Goal: Task Accomplishment & Management: Complete application form

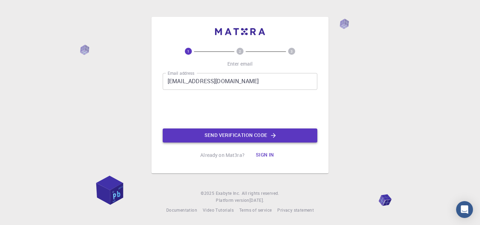
click at [226, 134] on button "Send verification code" at bounding box center [240, 136] width 155 height 14
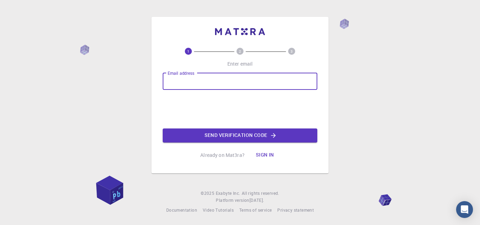
click at [182, 82] on input "Email address" at bounding box center [240, 81] width 155 height 17
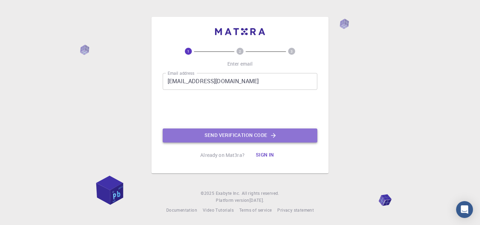
click at [244, 134] on button "Send verification code" at bounding box center [240, 136] width 155 height 14
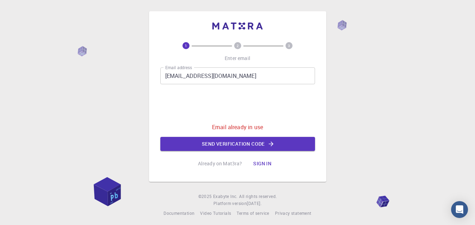
click at [226, 76] on input "[EMAIL_ADDRESS][DOMAIN_NAME]" at bounding box center [237, 75] width 155 height 17
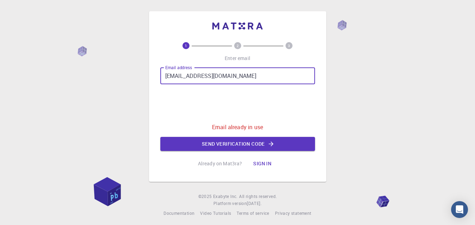
drag, startPoint x: 233, startPoint y: 76, endPoint x: 189, endPoint y: 77, distance: 43.9
click at [187, 77] on input "[EMAIL_ADDRESS][DOMAIN_NAME]" at bounding box center [237, 75] width 155 height 17
drag, startPoint x: 186, startPoint y: 77, endPoint x: 231, endPoint y: 76, distance: 45.7
click at [231, 76] on input "[EMAIL_ADDRESS][DOMAIN_NAME]" at bounding box center [237, 75] width 155 height 17
type input "[EMAIL_ADDRESS][DOMAIN_NAME]"
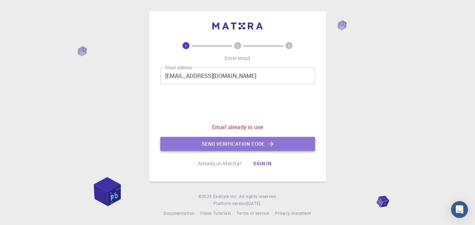
click at [224, 143] on button "Send verification code" at bounding box center [237, 144] width 155 height 14
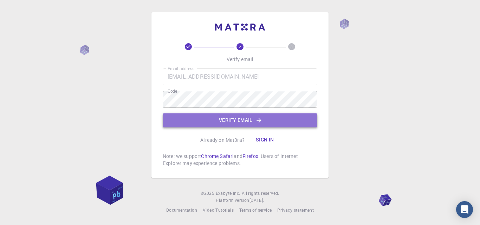
click at [231, 118] on button "Verify email" at bounding box center [240, 121] width 155 height 14
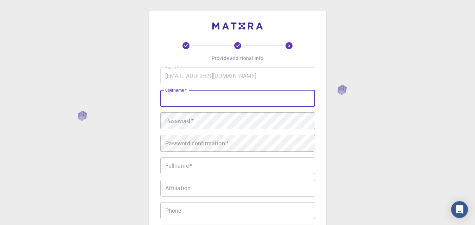
click at [179, 99] on input "username   *" at bounding box center [237, 98] width 155 height 17
type input "ihsanerikat"
click at [167, 123] on div "Password   * Password   *" at bounding box center [237, 120] width 155 height 17
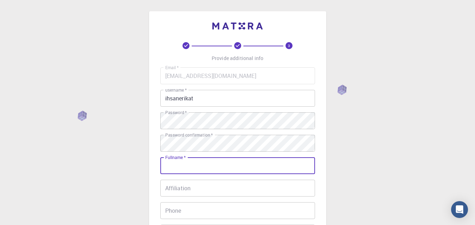
click at [175, 168] on input "Fullname   *" at bounding box center [237, 165] width 155 height 17
type input "[PERSON_NAME]"
type input "0795238624"
click at [176, 190] on input "Affiliation" at bounding box center [237, 188] width 155 height 17
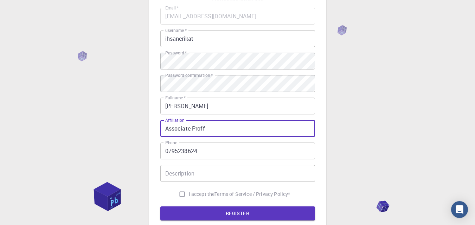
scroll to position [70, 0]
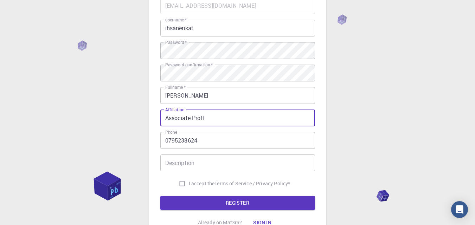
type input "Associate Proff"
click at [171, 163] on input "Description" at bounding box center [237, 163] width 155 height 17
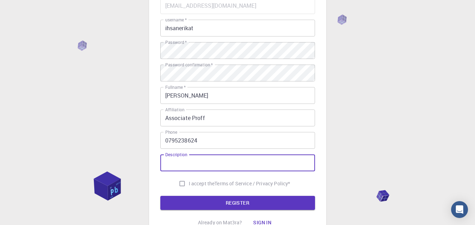
type input "D"
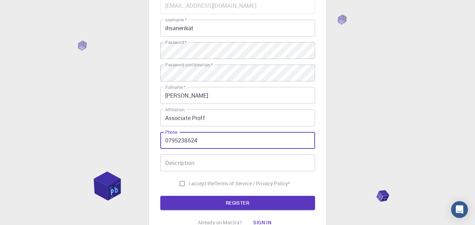
drag, startPoint x: 200, startPoint y: 141, endPoint x: 162, endPoint y: 141, distance: 38.0
click at [162, 141] on input "0795238624" at bounding box center [237, 140] width 155 height 17
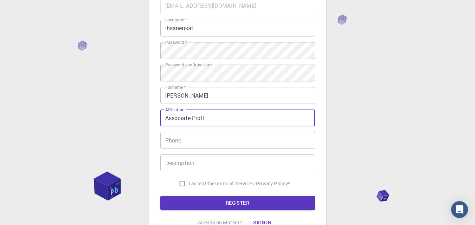
drag, startPoint x: 211, startPoint y: 118, endPoint x: 157, endPoint y: 114, distance: 53.6
click at [157, 114] on div "3 Provide additional info Email   * [EMAIL_ADDRESS][DOMAIN_NAME] Email   * user…" at bounding box center [237, 91] width 177 height 300
click at [178, 183] on input "I accept the Terms of Service / Privacy Policy *" at bounding box center [181, 183] width 13 height 13
checkbox input "true"
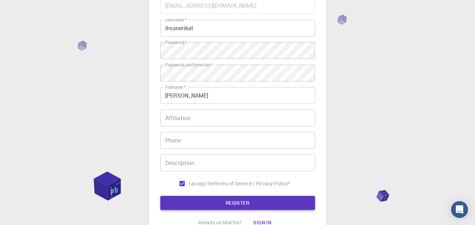
click at [234, 203] on button "REGISTER" at bounding box center [237, 203] width 155 height 14
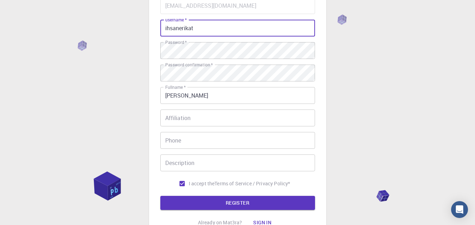
drag, startPoint x: 180, startPoint y: 28, endPoint x: 195, endPoint y: 26, distance: 15.2
click at [195, 26] on input "ihsanerikat" at bounding box center [237, 28] width 155 height 17
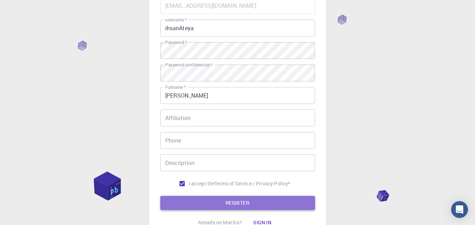
click at [236, 200] on button "REGISTER" at bounding box center [237, 203] width 155 height 14
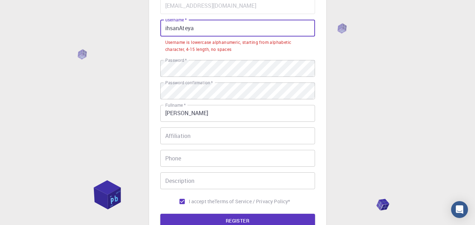
click at [166, 29] on input "ihsanAteya" at bounding box center [237, 28] width 155 height 17
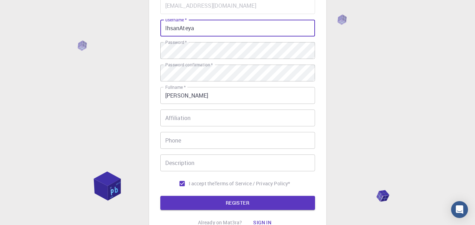
click at [198, 30] on input "IhsanAteya" at bounding box center [237, 28] width 155 height 17
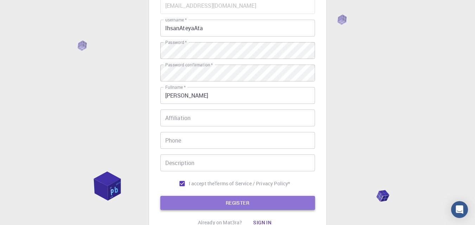
click at [238, 201] on button "REGISTER" at bounding box center [237, 203] width 155 height 14
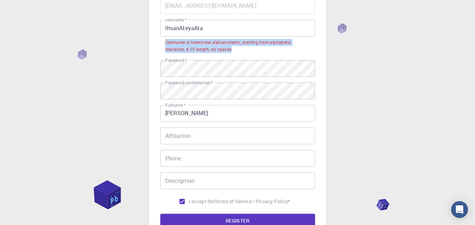
drag, startPoint x: 165, startPoint y: 42, endPoint x: 234, endPoint y: 50, distance: 69.3
click at [236, 48] on div "Username is lowercase alphanumeric, starting from alphabetic character, 4-15 le…" at bounding box center [237, 46] width 145 height 14
copy div "Username is lowercase alphanumeric, starting from alphabetic character, 4-15 le…"
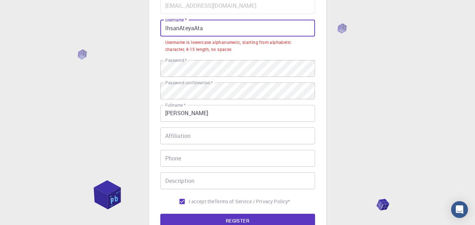
click at [181, 28] on input "IhsanAteyaAta" at bounding box center [237, 28] width 155 height 17
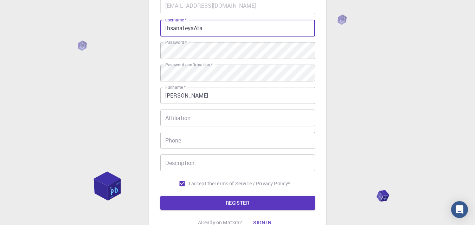
drag, startPoint x: 195, startPoint y: 28, endPoint x: 204, endPoint y: 28, distance: 9.5
click at [204, 28] on input "IhsanateyaAta" at bounding box center [237, 28] width 155 height 17
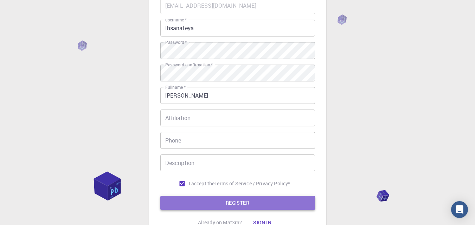
click at [233, 201] on button "REGISTER" at bounding box center [237, 203] width 155 height 14
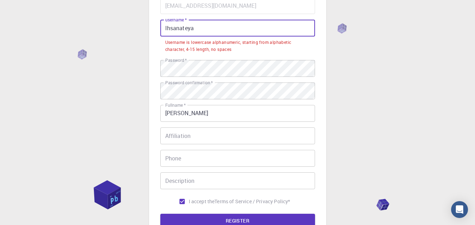
click at [193, 28] on input "Ihsanateya" at bounding box center [237, 28] width 155 height 17
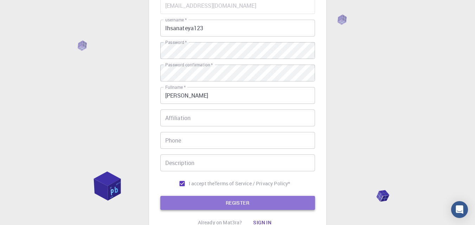
click at [232, 203] on button "REGISTER" at bounding box center [237, 203] width 155 height 14
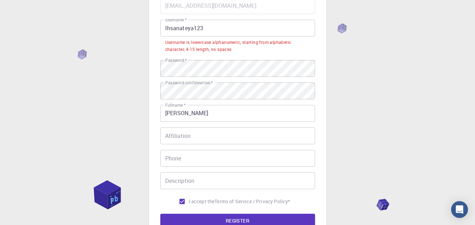
click at [193, 28] on input "Ihsanateya123" at bounding box center [237, 28] width 155 height 17
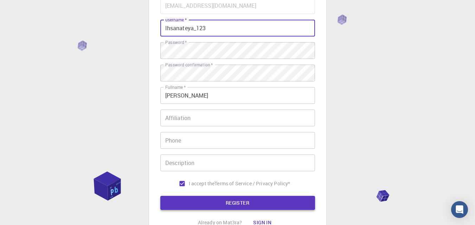
click at [233, 200] on button "REGISTER" at bounding box center [237, 203] width 155 height 14
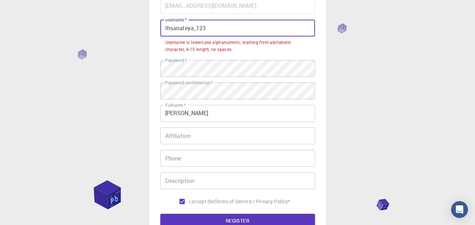
click at [166, 28] on input "Ihsanateya_123" at bounding box center [237, 28] width 155 height 17
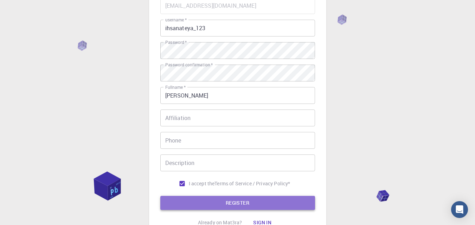
click at [235, 202] on button "REGISTER" at bounding box center [237, 203] width 155 height 14
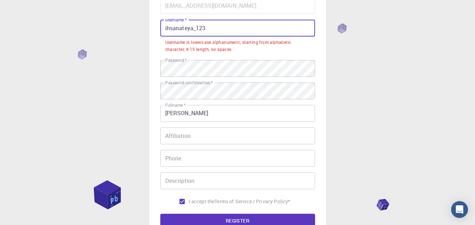
drag, startPoint x: 197, startPoint y: 29, endPoint x: 179, endPoint y: 28, distance: 18.0
click at [179, 28] on input "ihsanateya_123" at bounding box center [237, 28] width 155 height 17
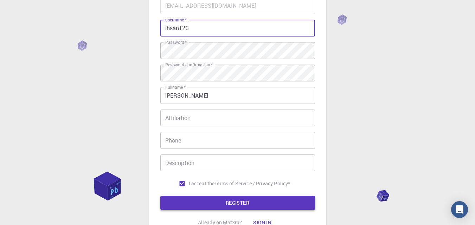
type input "ihsan123"
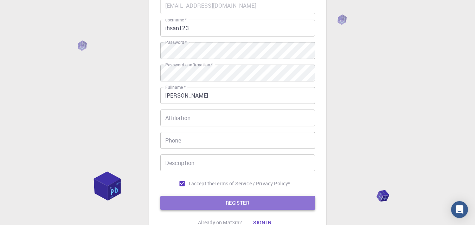
click at [232, 202] on button "REGISTER" at bounding box center [237, 203] width 155 height 14
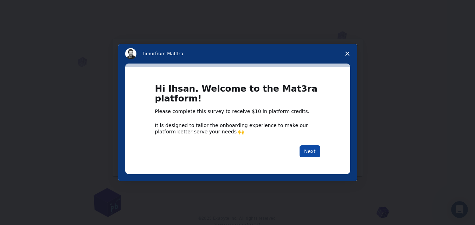
click at [310, 151] on button "Next" at bounding box center [309, 151] width 21 height 12
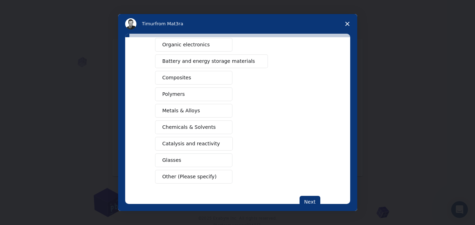
scroll to position [105, 0]
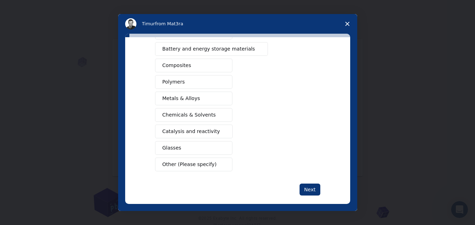
click at [184, 101] on span "Metals & Alloys" at bounding box center [181, 98] width 38 height 7
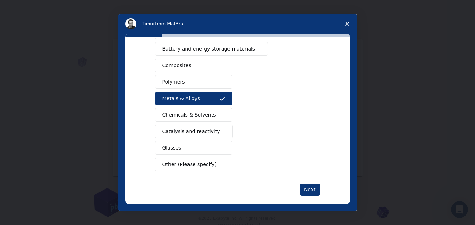
click at [186, 133] on span "Catalysis and reactivity" at bounding box center [191, 131] width 58 height 7
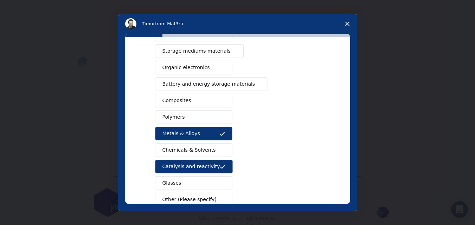
scroll to position [35, 0]
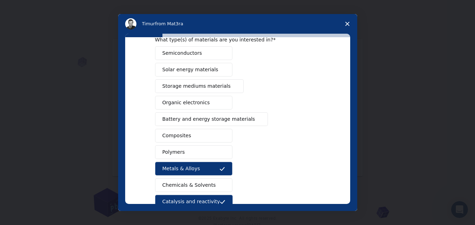
click at [187, 54] on span "Semiconductors" at bounding box center [182, 53] width 40 height 7
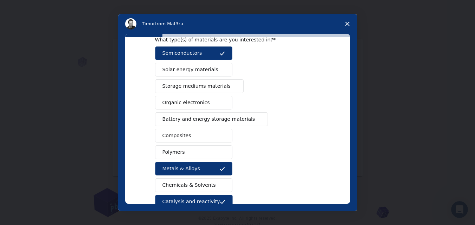
click at [210, 121] on span "Battery and energy storage materials" at bounding box center [208, 119] width 93 height 7
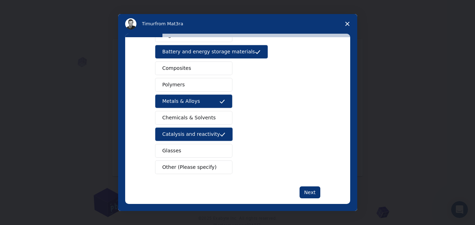
scroll to position [105, 0]
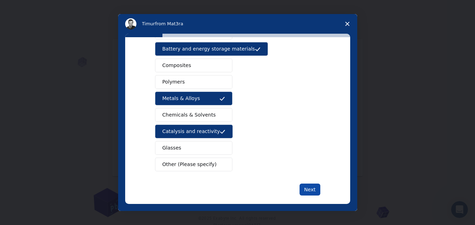
click at [309, 190] on button "Next" at bounding box center [309, 190] width 21 height 12
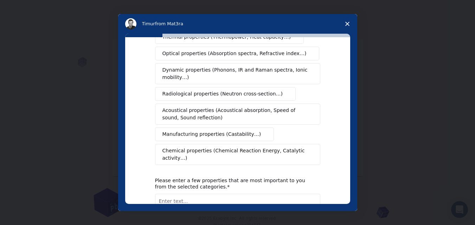
scroll to position [0, 0]
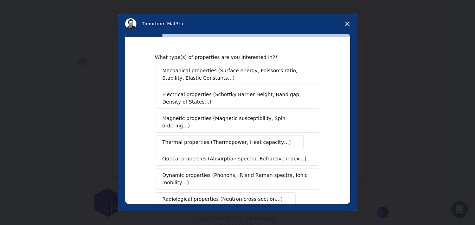
click at [219, 117] on span "Magnetic properties (Magnetic susceptibility, Spin ordering…)" at bounding box center [234, 122] width 145 height 15
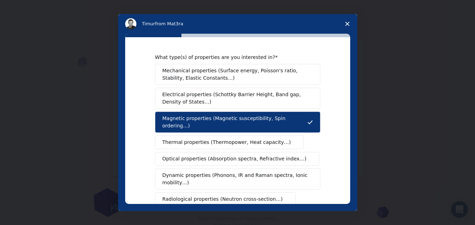
click at [214, 155] on span "Optical properties (Absorption spectra, Refractive index…)" at bounding box center [234, 158] width 144 height 7
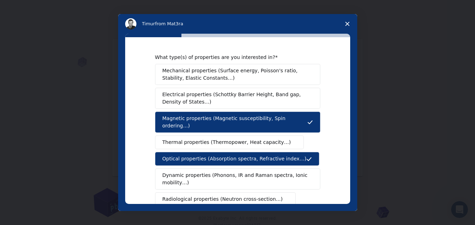
click at [219, 96] on span "Electrical properties (Schottky Barrier Height, Band gap, Density of States…)" at bounding box center [235, 98] width 146 height 15
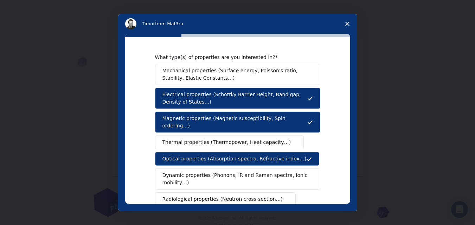
click at [249, 77] on span "Mechanical properties (Surface energy, Poisson's ratio, Stability, Elastic Cons…" at bounding box center [235, 74] width 147 height 15
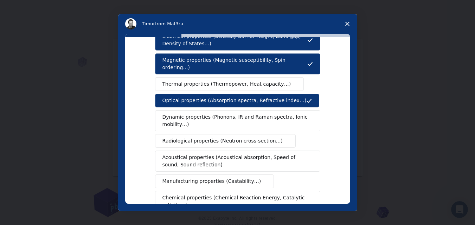
scroll to position [70, 0]
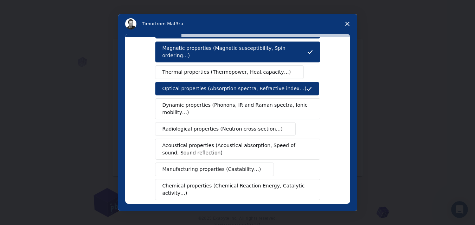
click at [293, 182] on span "Chemical properties (Chemical Reaction Energy, Catalytic activity…)" at bounding box center [234, 189] width 145 height 15
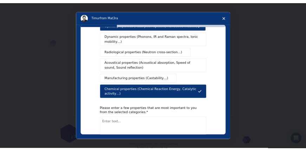
scroll to position [141, 0]
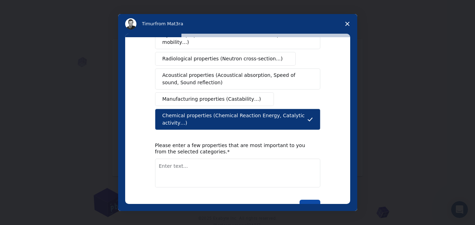
click at [306, 200] on button "Next" at bounding box center [309, 206] width 21 height 12
click at [164, 162] on textarea "Enter text..." at bounding box center [237, 173] width 165 height 29
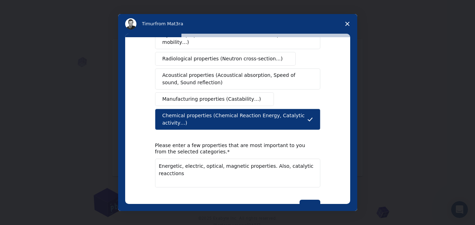
drag, startPoint x: 155, startPoint y: 153, endPoint x: 330, endPoint y: 160, distance: 174.5
click at [330, 160] on div "What type(s) of properties are you interested in? Mechanical properties (Surfac…" at bounding box center [237, 120] width 225 height 167
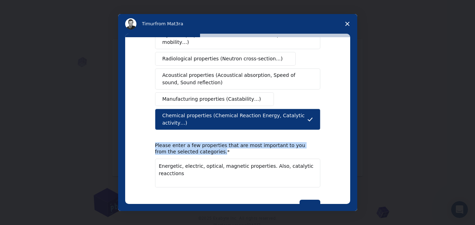
drag, startPoint x: 153, startPoint y: 130, endPoint x: 310, endPoint y: 153, distance: 158.1
click at [310, 153] on div "Please enter a few properties that are most important to you from the selected …" at bounding box center [237, 164] width 165 height 45
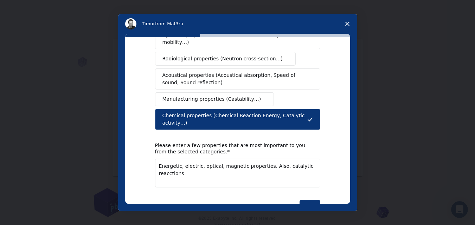
click at [196, 168] on textarea "Energetic, electric, optical, magnetic properties. Also, catalytic reacctions" at bounding box center [237, 173] width 165 height 29
drag, startPoint x: 157, startPoint y: 152, endPoint x: 326, endPoint y: 155, distance: 169.4
click at [326, 155] on div "What type(s) of properties are you interested in? Mechanical properties (Surfac…" at bounding box center [237, 120] width 225 height 167
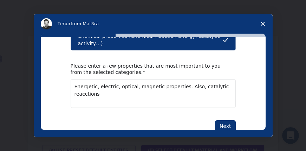
scroll to position [224, 0]
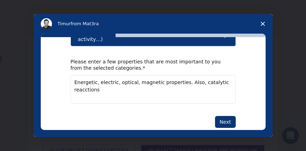
click at [109, 75] on textarea "Energetic, electric, optical, magnetic properties. Also, catalytic reacctions" at bounding box center [153, 89] width 165 height 29
drag, startPoint x: 192, startPoint y: 69, endPoint x: 182, endPoint y: 69, distance: 9.8
click at [182, 75] on textarea "Energetic, electronic, optical, magnetic properties. Also, catalytic reacctions" at bounding box center [153, 89] width 165 height 29
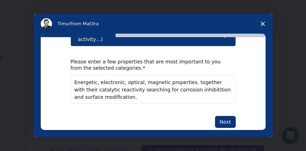
drag, startPoint x: 174, startPoint y: 77, endPoint x: 151, endPoint y: 98, distance: 31.1
click at [179, 76] on textarea "Energetic, electronic, optical, magnetic properties. together with their cataly…" at bounding box center [153, 89] width 165 height 29
click at [166, 87] on textarea "Energetic, electronic, optical, magnetic properties. together with their cataly…" at bounding box center [153, 89] width 165 height 29
type textarea "Energetic, electronic, optical, magnetic properties. together with their cataly…"
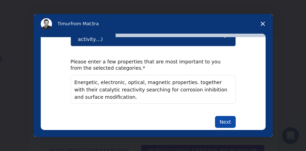
click at [222, 116] on button "Next" at bounding box center [225, 122] width 21 height 12
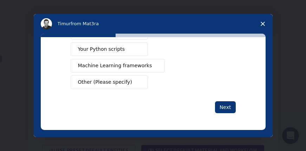
scroll to position [0, 0]
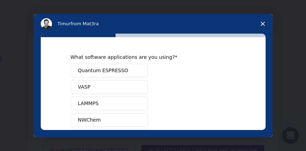
click at [99, 70] on span "Quantum ESPRESSO" at bounding box center [103, 70] width 50 height 7
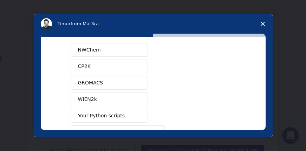
scroll to position [137, 0]
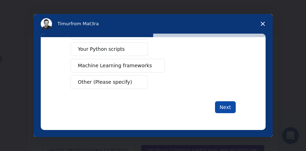
click at [226, 107] on button "Next" at bounding box center [225, 108] width 21 height 12
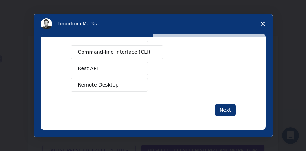
scroll to position [0, 0]
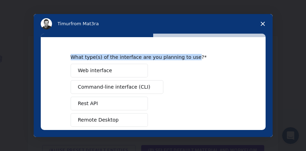
drag, startPoint x: 68, startPoint y: 57, endPoint x: 184, endPoint y: 57, distance: 115.6
click at [184, 57] on div "What type(s) of the interface are you planning to use? Web interface Command-li…" at bounding box center [153, 83] width 225 height 93
copy div "What type(s) of the interface are you planning to use"
click at [92, 71] on span "Web interface" at bounding box center [95, 70] width 34 height 7
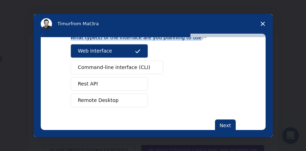
scroll to position [38, 0]
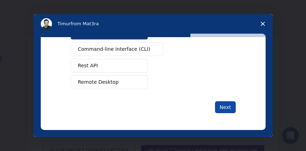
click at [226, 107] on button "Next" at bounding box center [225, 108] width 21 height 12
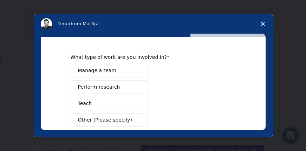
scroll to position [35, 0]
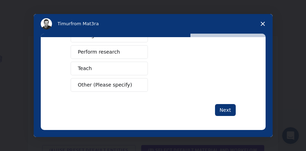
click at [106, 55] on span "Perform research" at bounding box center [99, 51] width 42 height 7
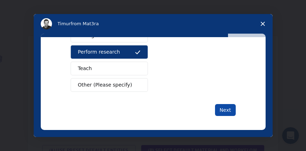
click at [223, 109] on button "Next" at bounding box center [225, 110] width 21 height 12
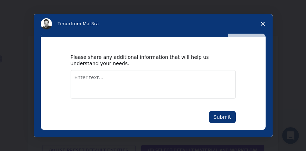
click at [89, 78] on textarea "Enter text..." at bounding box center [153, 84] width 165 height 29
drag, startPoint x: 91, startPoint y: 80, endPoint x: 70, endPoint y: 77, distance: 21.6
click at [71, 77] on textarea "I want to" at bounding box center [153, 84] width 165 height 29
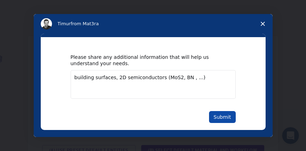
type textarea "building surfaces, 2D semiconductors (MoS2, BN , ...)"
click at [222, 116] on button "Submit" at bounding box center [222, 117] width 27 height 12
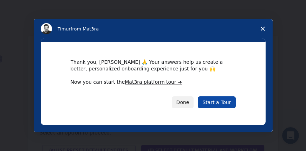
click at [220, 102] on link "Start a Tour" at bounding box center [217, 103] width 38 height 12
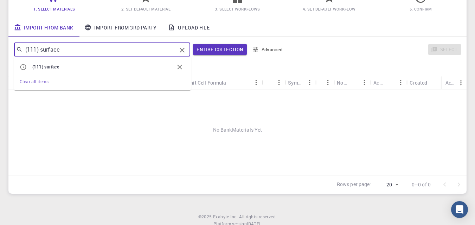
drag, startPoint x: 62, startPoint y: 49, endPoint x: 40, endPoint y: 49, distance: 21.8
click at [40, 49] on input "(111) surface" at bounding box center [99, 50] width 154 height 10
click at [26, 48] on input "(111)" at bounding box center [99, 50] width 154 height 10
drag, startPoint x: 39, startPoint y: 49, endPoint x: 12, endPoint y: 47, distance: 27.1
click at [12, 47] on div "(111) ​ (111) surface Clear all items Entire collection Advanced Select" at bounding box center [237, 49] width 458 height 25
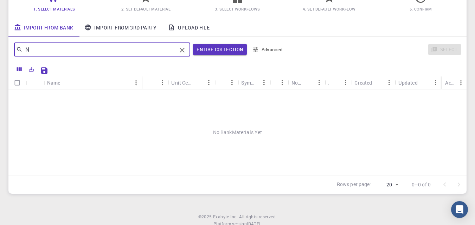
type input "N"
click at [223, 83] on icon "Sort" at bounding box center [224, 83] width 8 height 8
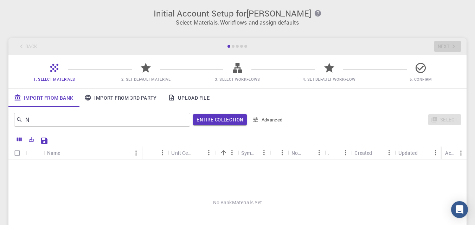
click at [112, 98] on link "Import From 3rd Party" at bounding box center [120, 98] width 83 height 18
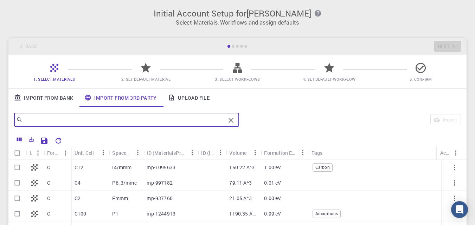
click at [39, 121] on input "text" at bounding box center [123, 120] width 203 height 10
type input "Ni"
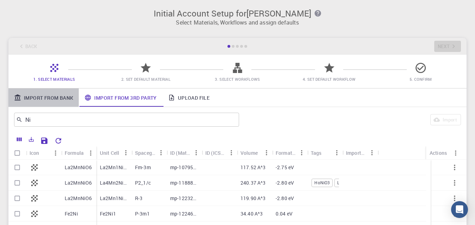
click at [39, 97] on link "Import From Bank" at bounding box center [43, 98] width 70 height 18
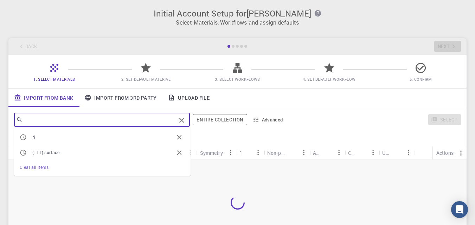
click at [33, 119] on input "text" at bounding box center [99, 120] width 154 height 10
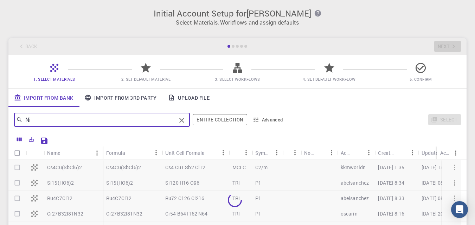
type input "Ni"
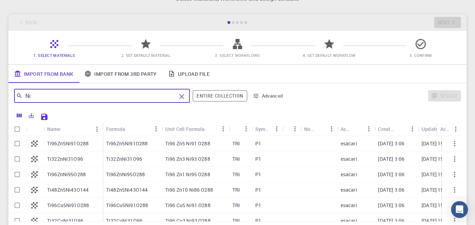
scroll to position [24, 0]
click at [189, 75] on link "Upload File" at bounding box center [188, 74] width 53 height 18
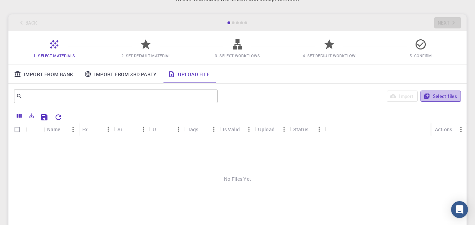
click at [442, 97] on button "Select files" at bounding box center [440, 96] width 40 height 11
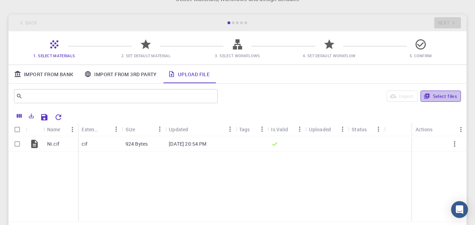
click at [441, 95] on button "Select files" at bounding box center [440, 96] width 40 height 11
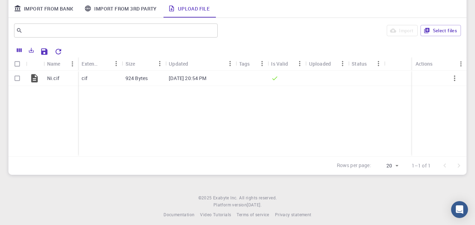
scroll to position [94, 0]
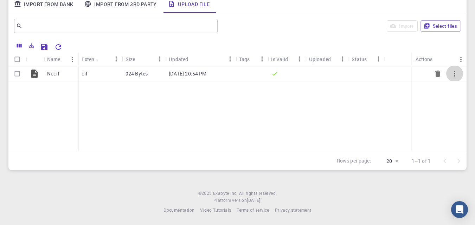
click at [454, 74] on icon "button" at bounding box center [454, 74] width 1 height 6
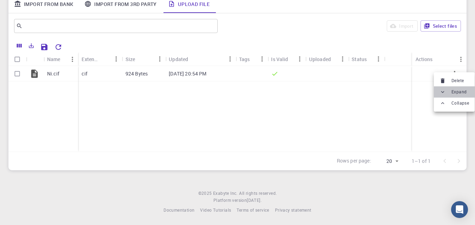
click at [453, 93] on span "Expand" at bounding box center [458, 92] width 15 height 7
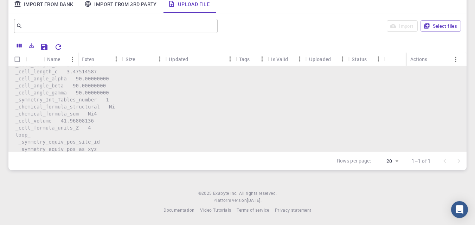
scroll to position [0, 0]
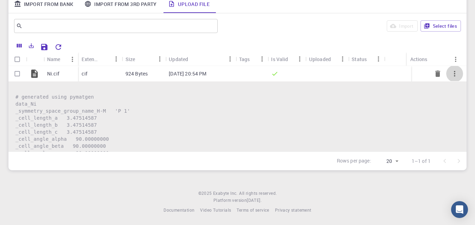
click at [450, 74] on icon "button" at bounding box center [454, 74] width 8 height 8
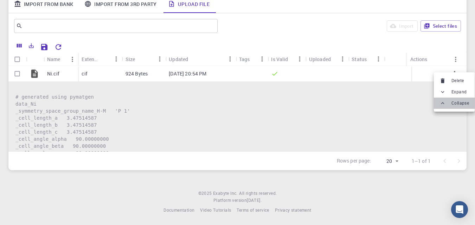
click at [454, 102] on span "Collapse" at bounding box center [460, 103] width 18 height 7
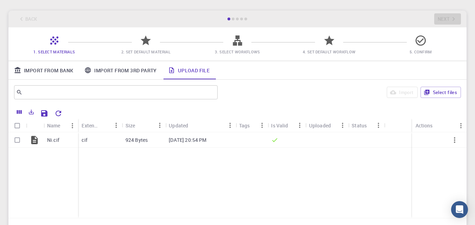
scroll to position [24, 0]
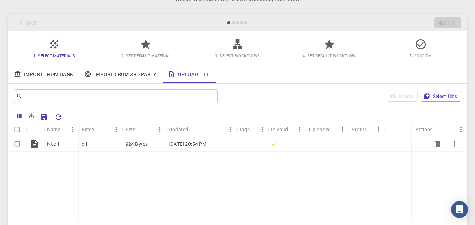
click at [17, 144] on input "Select row" at bounding box center [17, 143] width 13 height 13
checkbox input "true"
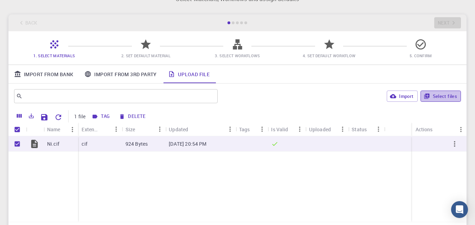
click at [440, 95] on button "Select files" at bounding box center [440, 96] width 40 height 11
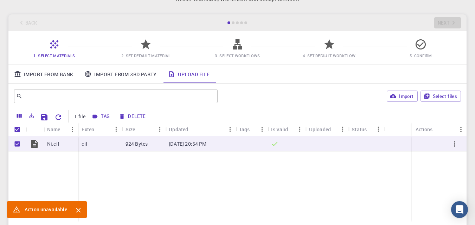
click at [168, 199] on div "Ni.cif cif 924 Bytes Oct 6, 2025, 20:54 PM" at bounding box center [237, 179] width 458 height 86
click at [76, 210] on icon "Close" at bounding box center [79, 211] width 8 height 8
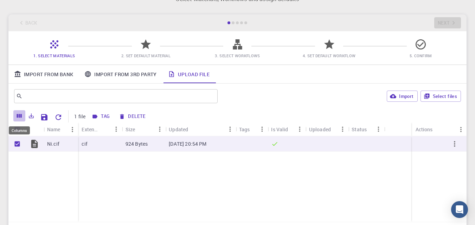
click at [19, 116] on icon "Columns" at bounding box center [19, 116] width 5 height 4
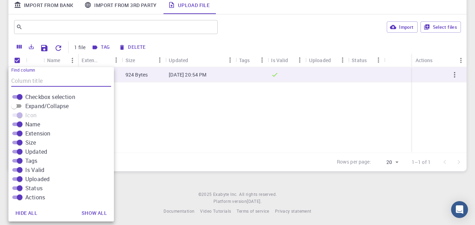
scroll to position [94, 0]
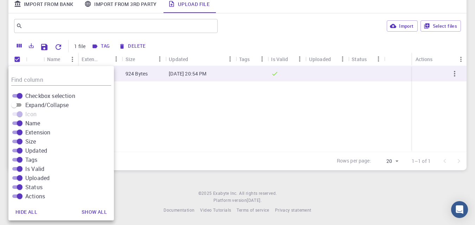
click at [35, 197] on span "Actions" at bounding box center [35, 196] width 20 height 8
click at [32, 197] on input "Actions" at bounding box center [19, 196] width 25 height 8
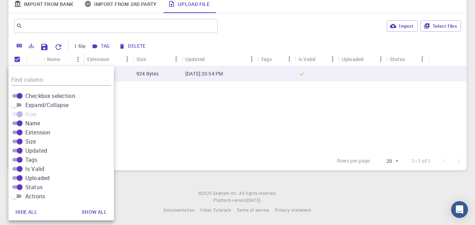
drag, startPoint x: 15, startPoint y: 197, endPoint x: 28, endPoint y: 196, distance: 12.3
click at [28, 196] on label "Actions" at bounding box center [27, 196] width 35 height 8
click at [27, 196] on input "Actions" at bounding box center [13, 196] width 25 height 8
checkbox input "true"
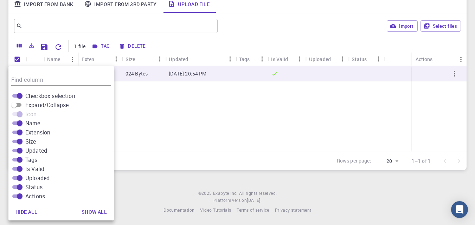
click at [215, 118] on div "Ni.cif cif 924 Bytes Oct 6, 2025, 20:54 PM" at bounding box center [237, 109] width 458 height 86
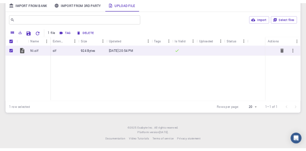
scroll to position [59, 0]
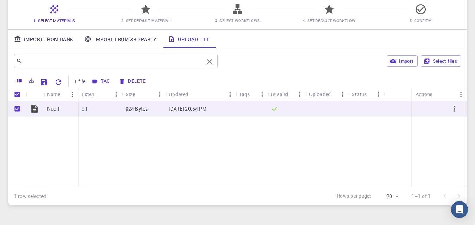
click at [52, 60] on input "text" at bounding box center [112, 61] width 181 height 10
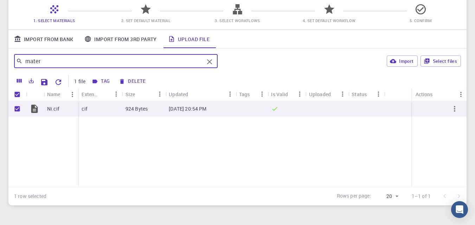
type input "materi"
checkbox input "false"
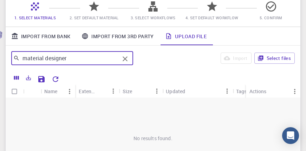
type input "material designer"
click at [16, 59] on icon at bounding box center [16, 58] width 6 height 6
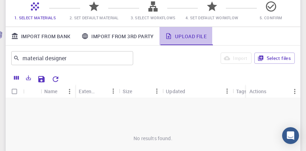
click at [190, 36] on link "Upload File" at bounding box center [186, 36] width 53 height 18
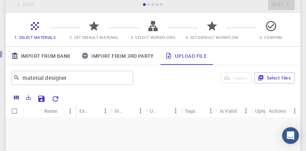
scroll to position [24, 0]
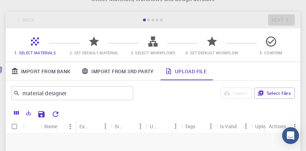
click at [97, 41] on icon at bounding box center [94, 42] width 10 height 10
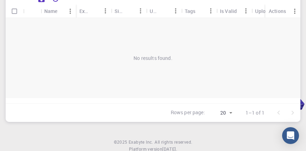
scroll to position [141, 0]
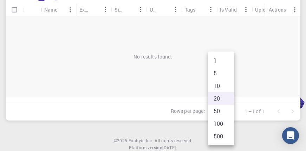
click at [231, 112] on body "Initial Account Setup for Ihsan Ateya Erikat Select Materials, Workflows and as…" at bounding box center [153, 15] width 306 height 313
click at [216, 58] on li "1" at bounding box center [221, 60] width 26 height 13
type input "1"
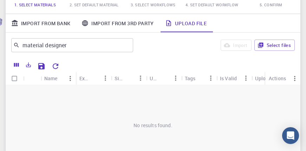
scroll to position [70, 0]
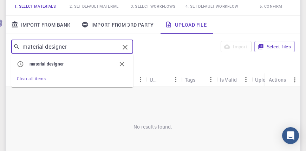
drag, startPoint x: 72, startPoint y: 48, endPoint x: 12, endPoint y: 46, distance: 59.4
click at [12, 46] on div "material designer ​" at bounding box center [72, 47] width 122 height 14
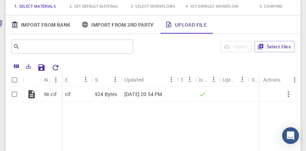
click at [99, 116] on div "Ni.cif cif 924 Bytes Oct 6, 2025, 20:54 PM" at bounding box center [158, 130] width 305 height 86
click at [15, 95] on input "Select row" at bounding box center [14, 94] width 13 height 13
checkbox input "true"
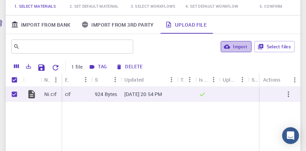
click at [239, 45] on button "Import" at bounding box center [236, 46] width 31 height 11
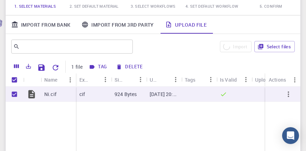
checkbox input "false"
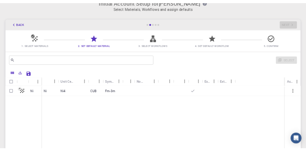
scroll to position [11, 0]
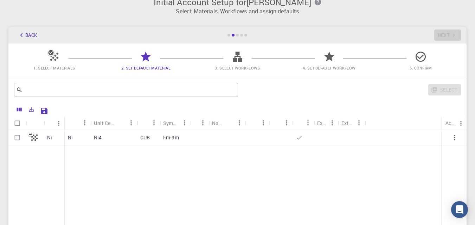
click at [34, 140] on icon at bounding box center [35, 138] width 10 height 10
checkbox input "true"
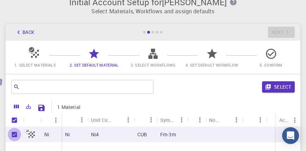
click at [14, 132] on input "Unselect row" at bounding box center [14, 134] width 13 height 13
checkbox input "false"
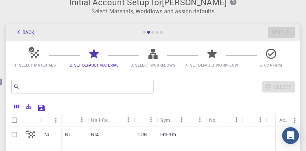
click at [153, 56] on icon at bounding box center [153, 54] width 12 height 12
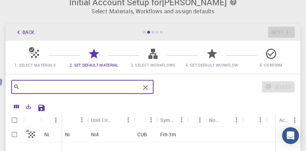
click at [51, 86] on input "text" at bounding box center [80, 87] width 120 height 10
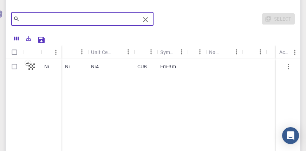
scroll to position [82, 0]
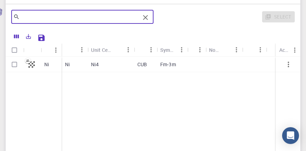
click at [259, 50] on icon "Menu" at bounding box center [261, 50] width 8 height 8
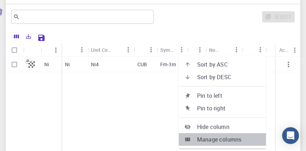
click at [228, 140] on span "Manage columns" at bounding box center [228, 140] width 63 height 8
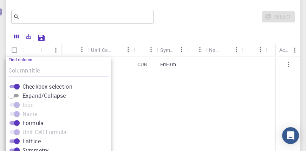
scroll to position [138, 0]
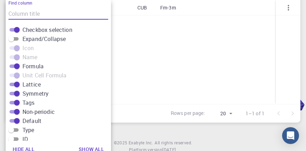
click at [34, 66] on span "Formula" at bounding box center [32, 66] width 21 height 8
click at [30, 66] on input "Formula" at bounding box center [16, 66] width 25 height 8
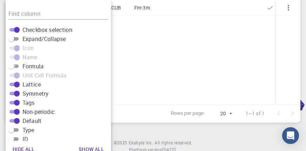
click at [19, 66] on input "Formula" at bounding box center [11, 66] width 25 height 8
checkbox input "true"
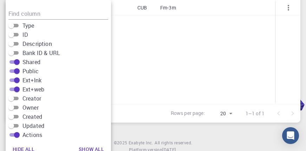
scroll to position [106, 0]
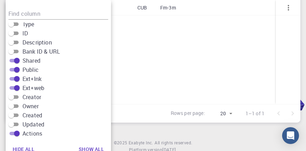
click at [137, 43] on div "Ni Ni Ni4 CUB Fm-3m" at bounding box center [196, 52] width 381 height 104
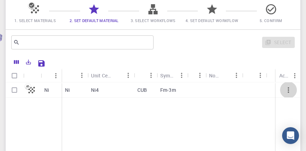
click at [289, 91] on icon "button" at bounding box center [288, 90] width 8 height 8
click at [287, 79] on div "Actions" at bounding box center [284, 76] width 10 height 14
click at [294, 76] on icon "Menu" at bounding box center [295, 76] width 8 height 8
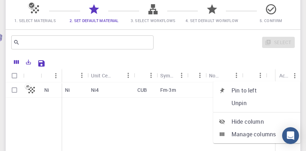
click at [179, 126] on div "Ni Ni Ni4 CUB Fm-3m" at bounding box center [196, 135] width 381 height 104
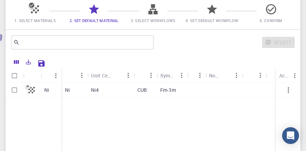
click at [144, 91] on p "CUB" at bounding box center [141, 90] width 9 height 7
checkbox input "true"
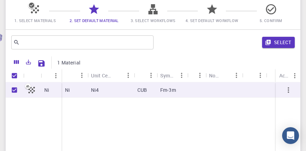
click at [33, 91] on icon at bounding box center [32, 90] width 10 height 10
checkbox input "false"
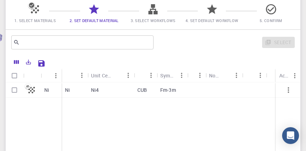
click at [33, 91] on icon at bounding box center [32, 90] width 10 height 10
checkbox input "true"
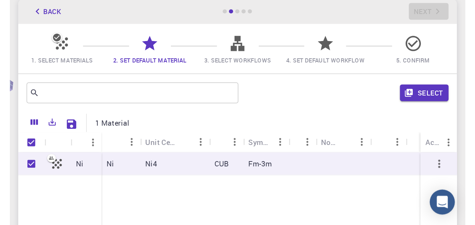
scroll to position [21, 0]
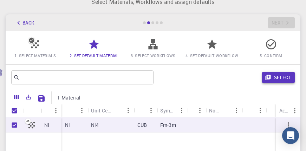
click at [281, 78] on button "Select" at bounding box center [278, 77] width 33 height 11
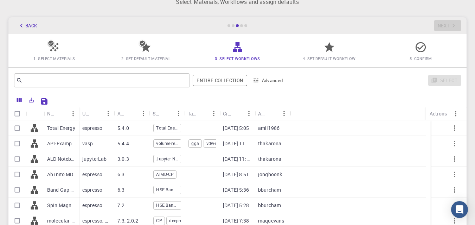
click at [88, 129] on p "espresso" at bounding box center [92, 128] width 20 height 7
checkbox input "true"
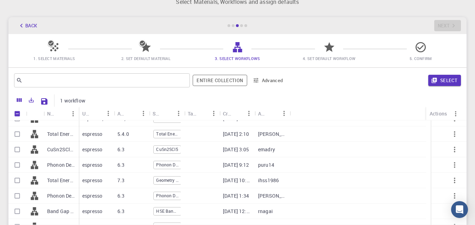
scroll to position [205, 0]
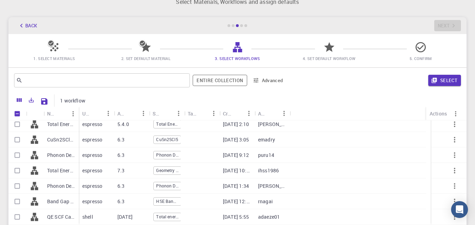
click at [160, 168] on span "Geometry and Phonon" at bounding box center [167, 171] width 27 height 6
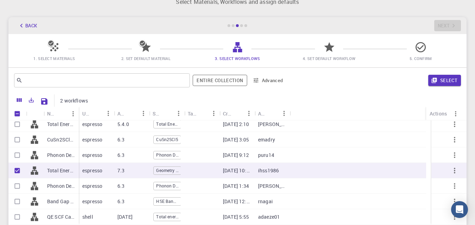
click at [88, 173] on p "espresso" at bounding box center [92, 170] width 20 height 7
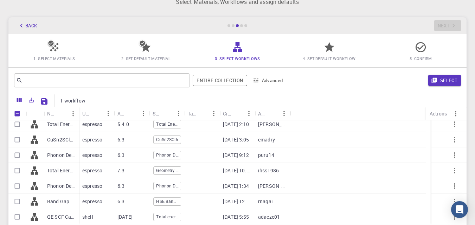
click at [64, 173] on p "Total Energy (clone) (clone)" at bounding box center [61, 170] width 28 height 7
checkbox input "true"
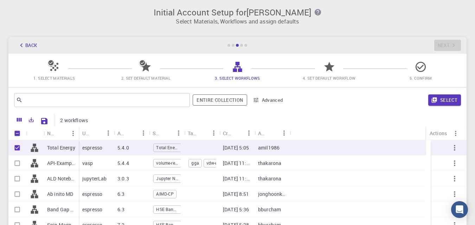
scroll to position [0, 0]
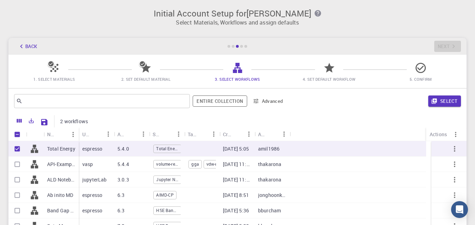
click at [51, 5] on div "Initial Account Setup for Ihsan Ateya Erikat Select Materials, Workflows and as…" at bounding box center [237, 15] width 475 height 30
click at [33, 49] on button "Back" at bounding box center [27, 46] width 27 height 11
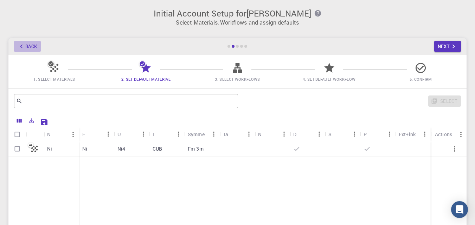
click at [38, 46] on button "Back" at bounding box center [27, 46] width 27 height 11
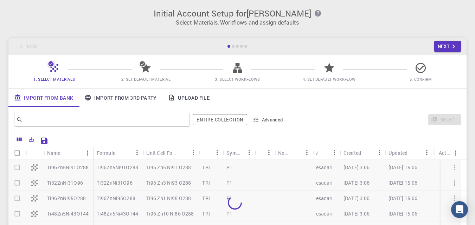
click at [38, 46] on div "Back Next" at bounding box center [237, 46] width 458 height 17
click at [35, 47] on div "Back Next" at bounding box center [237, 46] width 458 height 17
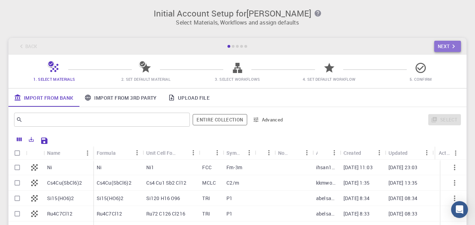
click at [448, 47] on button "Next" at bounding box center [447, 46] width 27 height 11
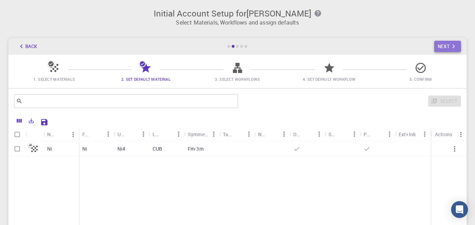
click at [448, 47] on button "Next" at bounding box center [447, 46] width 27 height 11
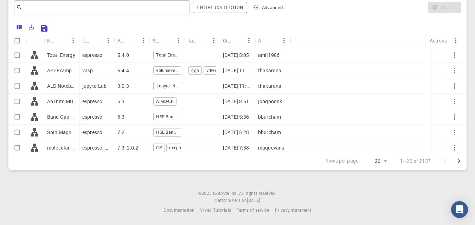
click at [52, 56] on p "Total Energy" at bounding box center [61, 55] width 28 height 7
checkbox input "true"
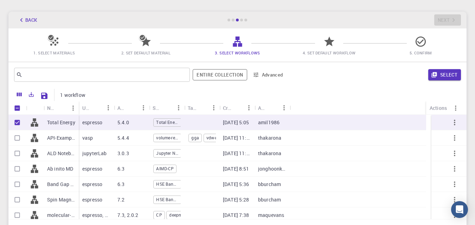
scroll to position [24, 0]
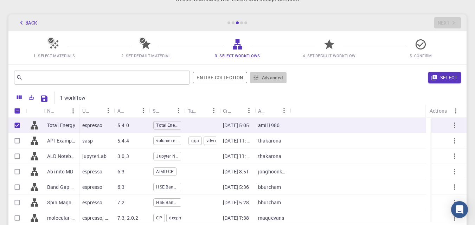
click at [275, 78] on button "Advanced" at bounding box center [268, 77] width 37 height 11
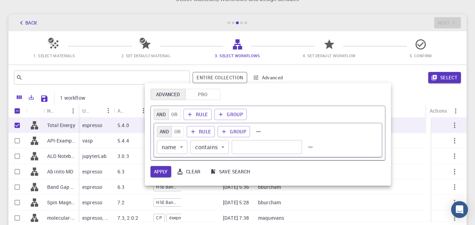
click at [350, 78] on div at bounding box center [237, 112] width 475 height 225
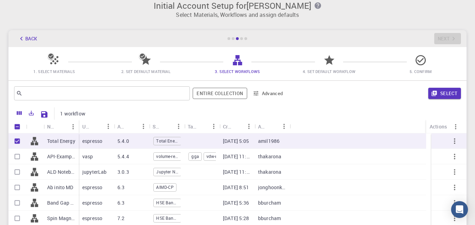
scroll to position [0, 0]
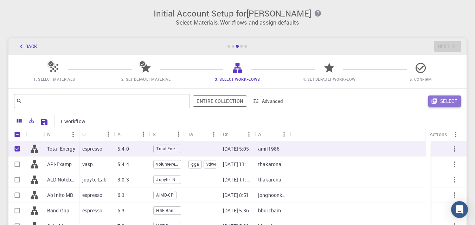
click at [443, 99] on button "Select" at bounding box center [444, 101] width 33 height 11
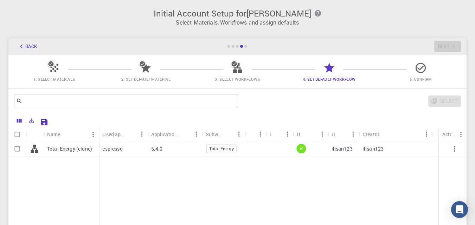
click at [215, 150] on span "Total Energy" at bounding box center [222, 149] width 30 height 6
checkbox input "true"
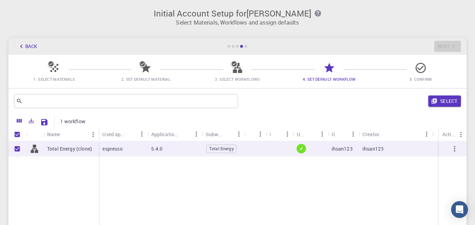
drag, startPoint x: 267, startPoint y: 140, endPoint x: 206, endPoint y: 162, distance: 65.0
click at [306, 134] on button "Sort" at bounding box center [310, 134] width 11 height 11
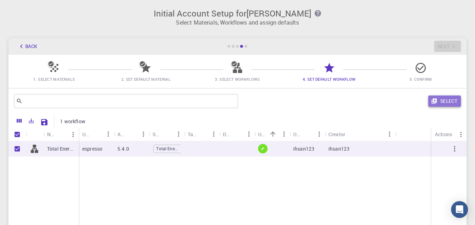
click at [441, 99] on button "Select" at bounding box center [444, 101] width 33 height 11
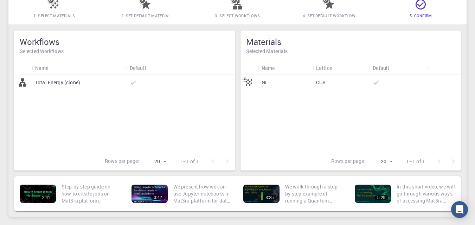
scroll to position [70, 0]
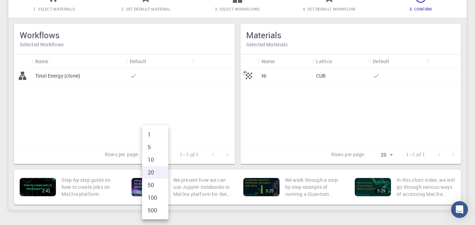
click at [164, 155] on body "Initial Account Setup for Ihsan Ateya Erikat Select Materials, Workflows and as…" at bounding box center [237, 98] width 475 height 336
click at [202, 107] on div at bounding box center [237, 112] width 475 height 225
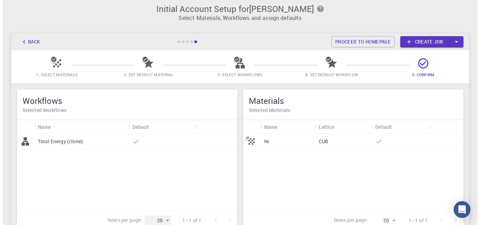
scroll to position [0, 0]
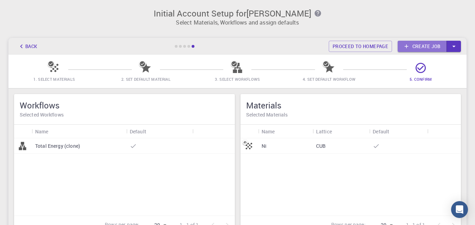
click at [425, 46] on link "Create job" at bounding box center [421, 46] width 49 height 11
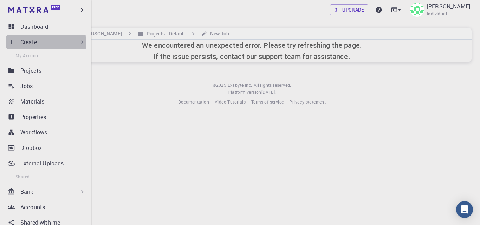
click at [35, 43] on p "Create" at bounding box center [28, 42] width 17 height 8
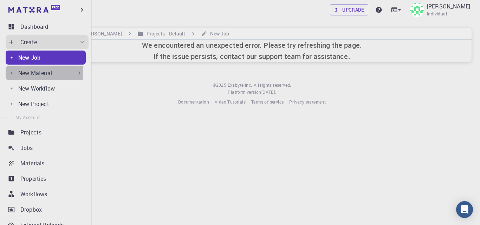
click at [33, 72] on p "New Material" at bounding box center [35, 73] width 34 height 8
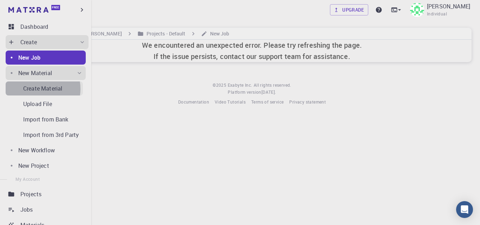
click at [35, 89] on p "Create Material" at bounding box center [42, 88] width 39 height 8
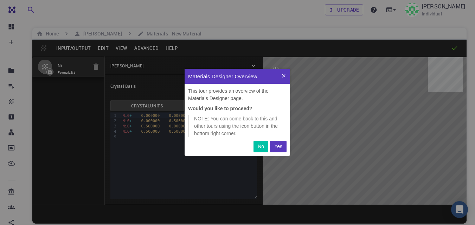
scroll to position [82, 100]
click at [276, 145] on p "Yes" at bounding box center [278, 146] width 8 height 7
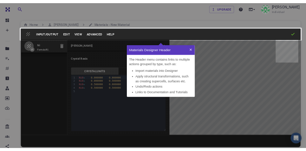
scroll to position [75, 100]
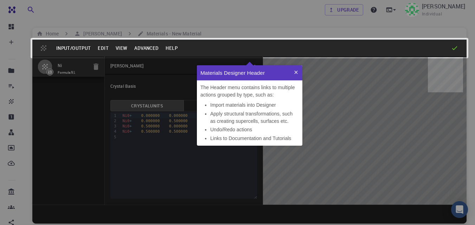
click at [295, 71] on icon at bounding box center [296, 73] width 6 height 6
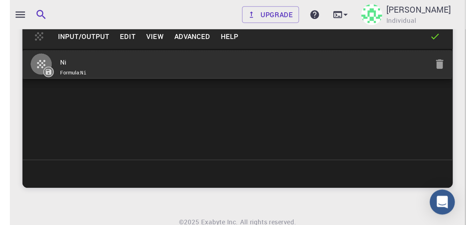
scroll to position [35, 0]
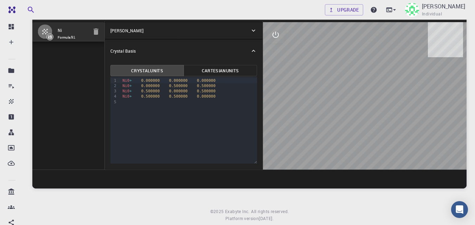
click at [252, 31] on icon at bounding box center [254, 31] width 4 height 2
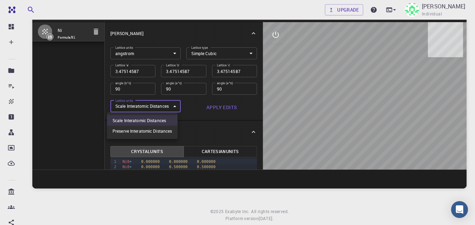
click at [169, 106] on body "Free Dashboard Create New Job New Material Create Material Upload File Import f…" at bounding box center [237, 104] width 475 height 279
click at [187, 104] on div at bounding box center [237, 112] width 475 height 225
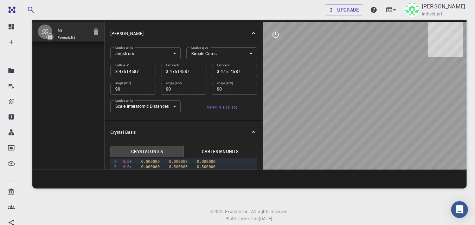
click at [78, 87] on div "Ni Formula: Ni" at bounding box center [68, 95] width 72 height 148
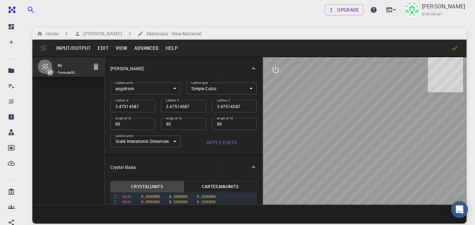
click at [99, 48] on button "Edit" at bounding box center [103, 48] width 18 height 11
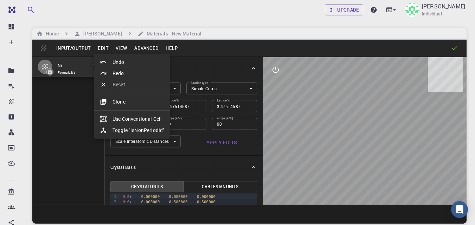
click at [137, 49] on div at bounding box center [237, 112] width 475 height 225
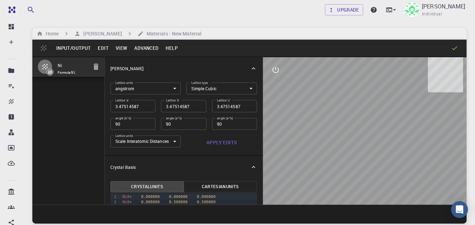
click at [137, 49] on button "Advanced" at bounding box center [146, 48] width 31 height 11
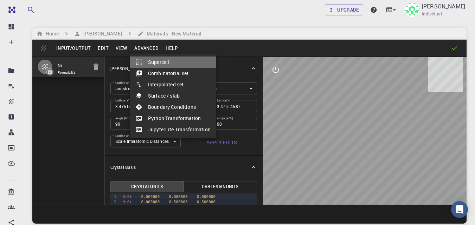
drag, startPoint x: 154, startPoint y: 61, endPoint x: 162, endPoint y: 87, distance: 27.5
click at [158, 77] on ul "Supercell Combinatorial set Interpolated set Surface / slab Boundary Conditions…" at bounding box center [173, 96] width 86 height 84
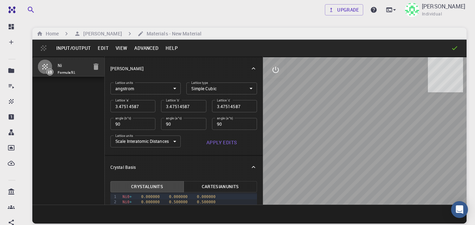
click at [144, 46] on button "Advanced" at bounding box center [146, 48] width 31 height 11
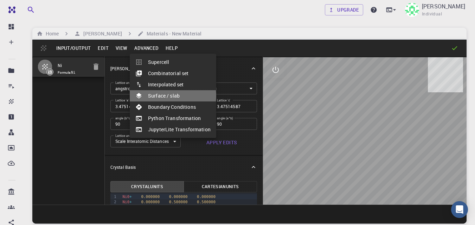
click at [158, 96] on li "Surface / slab" at bounding box center [173, 95] width 86 height 11
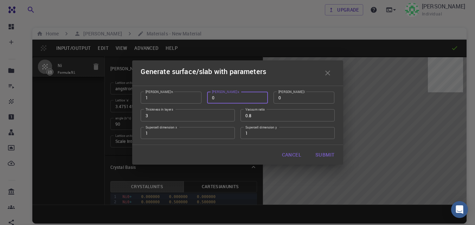
click at [215, 98] on input "0" at bounding box center [237, 98] width 61 height 12
type input "1"
drag, startPoint x: 277, startPoint y: 98, endPoint x: 281, endPoint y: 98, distance: 4.9
click at [281, 98] on input "0" at bounding box center [303, 98] width 61 height 12
type input "1"
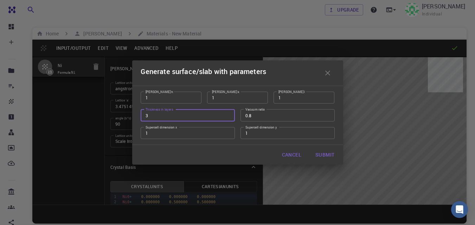
click at [148, 117] on input "3" at bounding box center [188, 115] width 94 height 12
click at [227, 114] on input "4" at bounding box center [188, 115] width 94 height 12
click at [227, 114] on input "5" at bounding box center [188, 115] width 94 height 12
click at [227, 114] on input "6" at bounding box center [188, 115] width 94 height 12
type input "7"
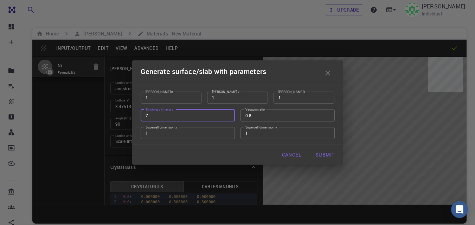
click at [227, 114] on input "7" at bounding box center [188, 115] width 94 height 12
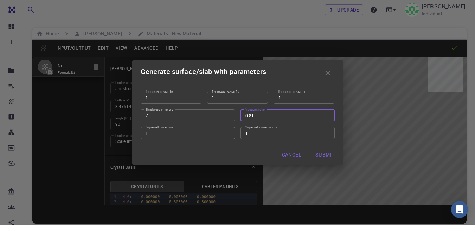
click at [326, 114] on input "0.81" at bounding box center [287, 115] width 94 height 12
click at [326, 114] on input "0.82" at bounding box center [287, 115] width 94 height 12
click at [326, 114] on input "0.83" at bounding box center [287, 115] width 94 height 12
click at [326, 114] on input "0.84" at bounding box center [287, 115] width 94 height 12
click at [326, 114] on input "0.85" at bounding box center [287, 115] width 94 height 12
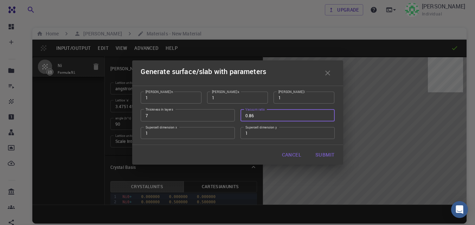
click at [326, 114] on input "0.86" at bounding box center [287, 115] width 94 height 12
click at [326, 114] on input "0.87" at bounding box center [287, 115] width 94 height 12
click at [326, 114] on input "0.88" at bounding box center [287, 115] width 94 height 12
click at [326, 114] on input "0.89" at bounding box center [287, 115] width 94 height 12
click at [326, 114] on input "0.9" at bounding box center [287, 115] width 94 height 12
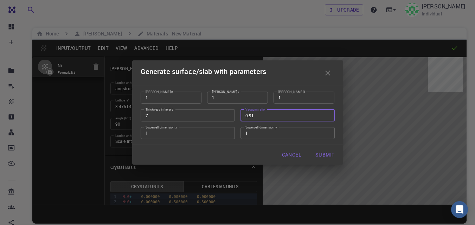
click at [326, 114] on input "0.91" at bounding box center [287, 115] width 94 height 12
click at [326, 114] on input "0.92" at bounding box center [287, 115] width 94 height 12
click at [326, 114] on input "0.93" at bounding box center [287, 115] width 94 height 12
click at [326, 114] on input "0.94" at bounding box center [287, 115] width 94 height 12
click at [326, 114] on input "0.95" at bounding box center [287, 115] width 94 height 12
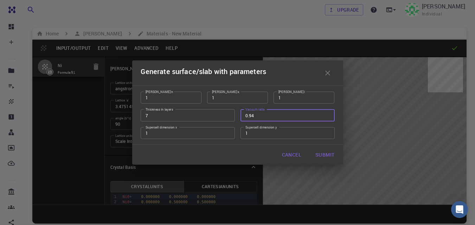
click at [326, 117] on input "0.94" at bounding box center [287, 115] width 94 height 12
click at [326, 117] on input "0.93" at bounding box center [287, 115] width 94 height 12
click at [326, 117] on input "0.92" at bounding box center [287, 115] width 94 height 12
click at [326, 117] on input "0.91" at bounding box center [287, 115] width 94 height 12
click at [326, 117] on input "0.9" at bounding box center [287, 115] width 94 height 12
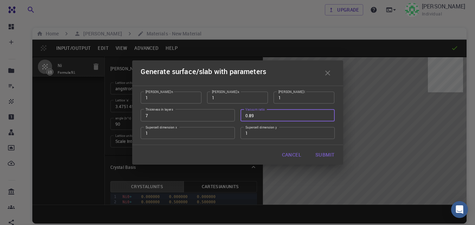
click at [326, 117] on input "0.89" at bounding box center [287, 115] width 94 height 12
click at [326, 117] on input "0.88" at bounding box center [287, 115] width 94 height 12
click at [326, 117] on input "0.87" at bounding box center [287, 115] width 94 height 12
click at [326, 117] on input "0.86" at bounding box center [287, 115] width 94 height 12
click at [326, 117] on input "0.85" at bounding box center [287, 115] width 94 height 12
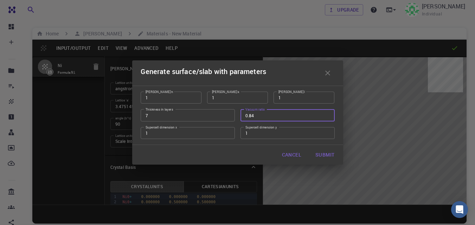
click at [326, 117] on input "0.84" at bounding box center [287, 115] width 94 height 12
click at [326, 117] on input "0.83" at bounding box center [287, 115] width 94 height 12
click at [326, 117] on input "0.82" at bounding box center [287, 115] width 94 height 12
click at [326, 117] on input "0.81" at bounding box center [287, 115] width 94 height 12
click at [326, 117] on input "0.8" at bounding box center [287, 115] width 94 height 12
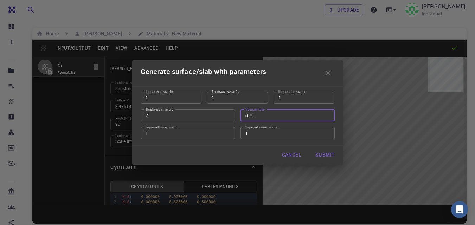
click at [326, 117] on input "0.79" at bounding box center [287, 115] width 94 height 12
click at [326, 117] on input "0.78" at bounding box center [287, 115] width 94 height 12
click at [326, 117] on input "0.77" at bounding box center [287, 115] width 94 height 12
click at [326, 117] on input "0.76" at bounding box center [287, 115] width 94 height 12
click at [326, 117] on input "0.75" at bounding box center [287, 115] width 94 height 12
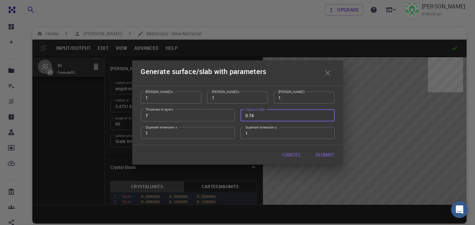
click at [326, 117] on input "0.74" at bounding box center [287, 115] width 94 height 12
click at [326, 117] on input "0.73" at bounding box center [287, 115] width 94 height 12
click at [326, 117] on input "0.72" at bounding box center [287, 115] width 94 height 12
click at [326, 117] on input "0.71" at bounding box center [287, 115] width 94 height 12
click at [326, 117] on input "0.7" at bounding box center [287, 115] width 94 height 12
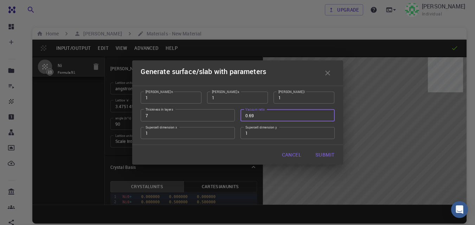
click at [326, 117] on input "0.69" at bounding box center [287, 115] width 94 height 12
click at [326, 117] on input "0.68" at bounding box center [287, 115] width 94 height 12
click at [326, 117] on input "0.67" at bounding box center [287, 115] width 94 height 12
click at [326, 117] on input "0.66" at bounding box center [287, 115] width 94 height 12
click at [325, 117] on input "0.65" at bounding box center [287, 115] width 94 height 12
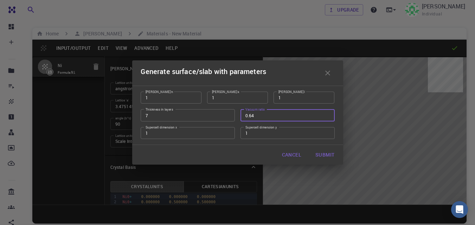
click at [324, 117] on input "0.64" at bounding box center [287, 115] width 94 height 12
click at [324, 116] on input "0.64" at bounding box center [287, 115] width 94 height 12
click at [326, 118] on input "0.63" at bounding box center [287, 115] width 94 height 12
click at [326, 118] on input "0.62" at bounding box center [287, 115] width 94 height 12
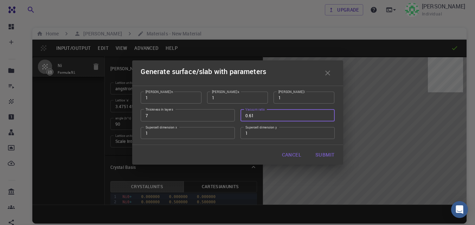
click at [326, 118] on input "0.61" at bounding box center [287, 115] width 94 height 12
type input "0.6"
click at [326, 118] on input "0.6" at bounding box center [287, 115] width 94 height 12
click at [320, 154] on button "Submit" at bounding box center [325, 155] width 30 height 14
type input "TRI"
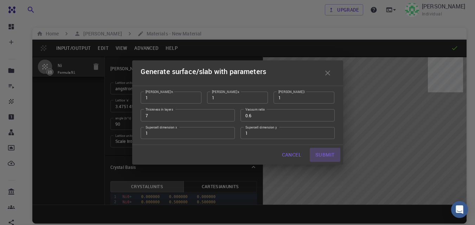
type input "4.9145335506027426"
type input "60.815"
type input "45.00000000000001"
type input "60.00000000000001"
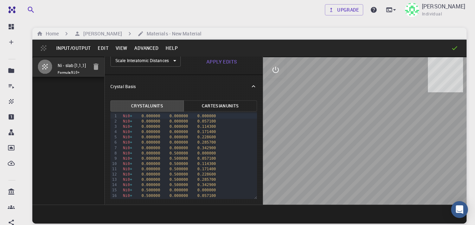
click at [71, 48] on button "Input/Output" at bounding box center [73, 48] width 41 height 11
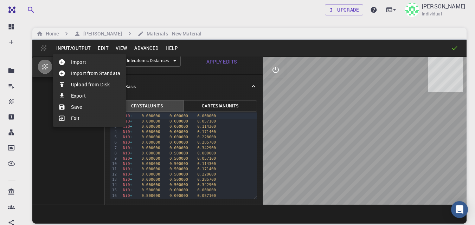
click at [75, 106] on li "Save" at bounding box center [89, 107] width 73 height 11
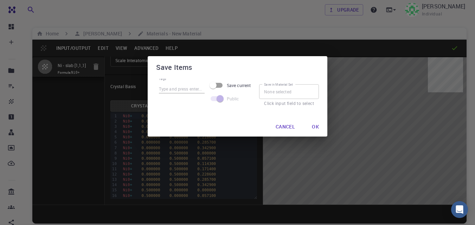
click at [284, 126] on button "Cancel" at bounding box center [285, 127] width 31 height 14
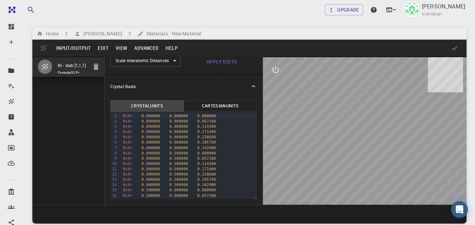
click at [65, 48] on button "Input/Output" at bounding box center [73, 48] width 41 height 11
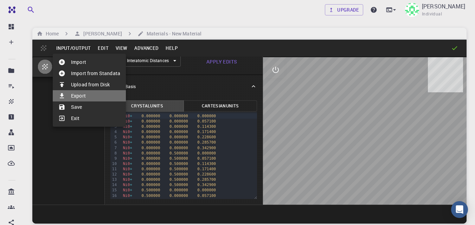
click at [74, 96] on li "Export" at bounding box center [89, 95] width 73 height 11
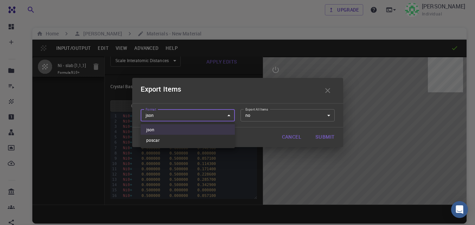
click at [229, 115] on body "Free Dashboard Create New Job New Material Create Material Upload File Import f…" at bounding box center [237, 139] width 475 height 279
click at [220, 140] on li "poscar" at bounding box center [188, 140] width 94 height 11
type input "poscar"
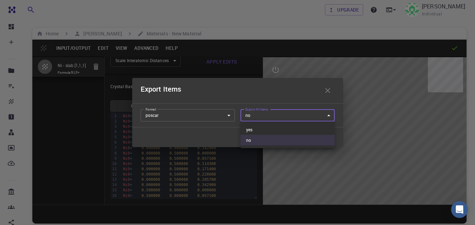
click at [329, 115] on body "Free Dashboard Create New Job New Material Create Material Upload File Import f…" at bounding box center [237, 139] width 475 height 279
click at [319, 131] on li "yes" at bounding box center [287, 129] width 94 height 11
type input "yes"
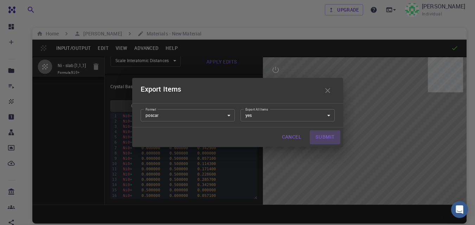
click at [323, 137] on button "Submit" at bounding box center [325, 137] width 30 height 14
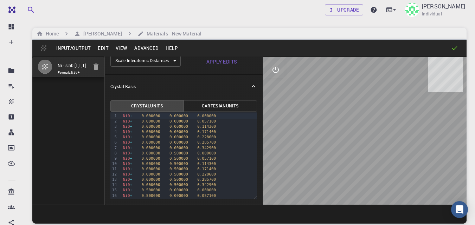
click at [453, 48] on icon at bounding box center [454, 48] width 7 height 7
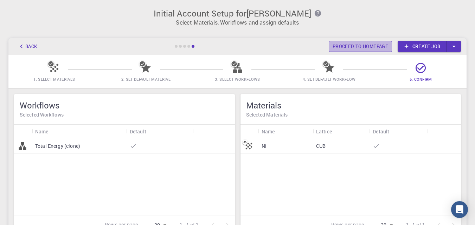
click at [369, 47] on link "Proceed to homepage" at bounding box center [360, 46] width 63 height 11
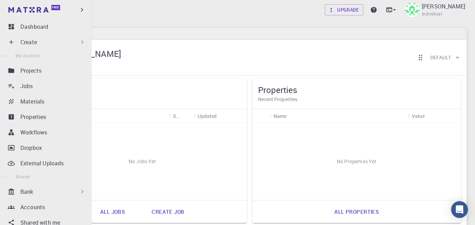
click at [32, 43] on p "Create" at bounding box center [28, 42] width 17 height 8
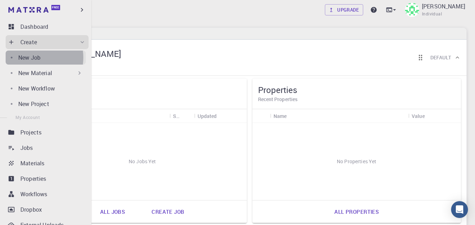
click at [33, 58] on p "New Job" at bounding box center [29, 57] width 22 height 8
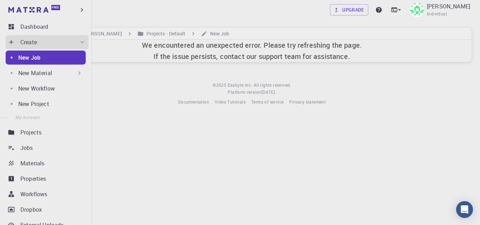
click at [34, 73] on p "New Material" at bounding box center [35, 73] width 34 height 8
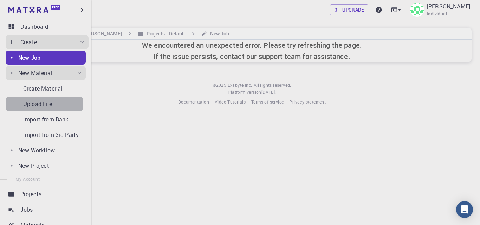
click at [45, 104] on p "Upload File" at bounding box center [37, 104] width 29 height 8
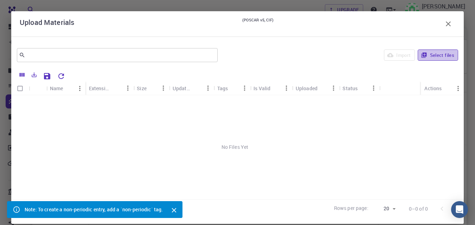
click at [433, 55] on button "Select files" at bounding box center [437, 55] width 40 height 11
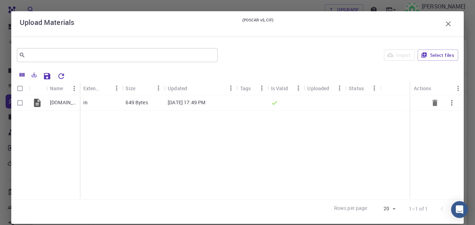
click at [141, 101] on p "649 Bytes" at bounding box center [136, 102] width 22 height 7
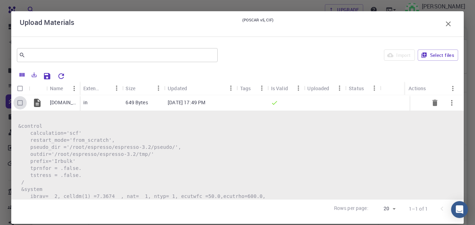
click at [20, 102] on input "Select row" at bounding box center [19, 102] width 13 height 13
checkbox input "true"
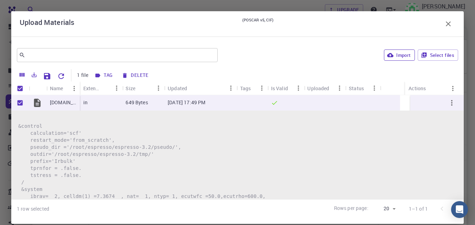
click at [401, 56] on button "Import" at bounding box center [399, 55] width 31 height 11
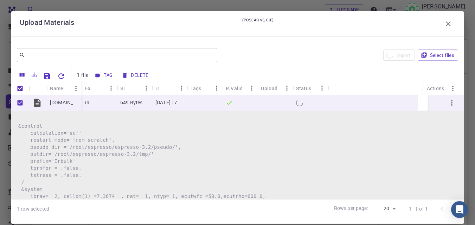
checkbox input "false"
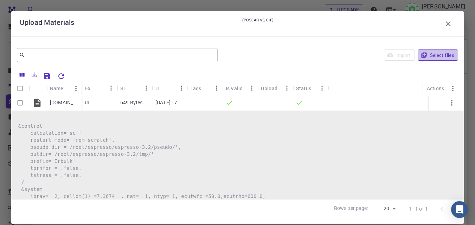
click at [438, 56] on button "Select files" at bounding box center [437, 55] width 40 height 11
click at [273, 89] on div "Uploaded" at bounding box center [271, 89] width 20 height 14
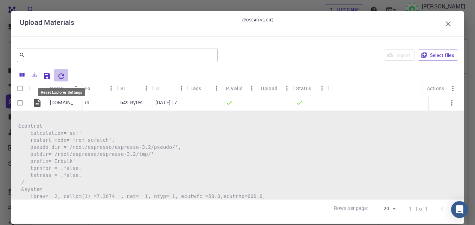
click at [60, 75] on icon "Reset Explorer Settings" at bounding box center [61, 76] width 8 height 8
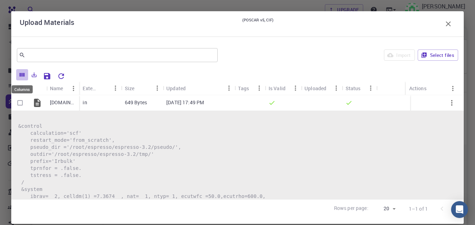
click at [23, 76] on icon "Columns" at bounding box center [22, 75] width 6 height 6
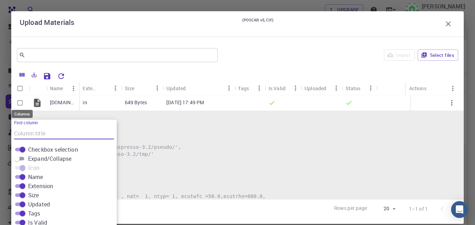
scroll to position [25, 0]
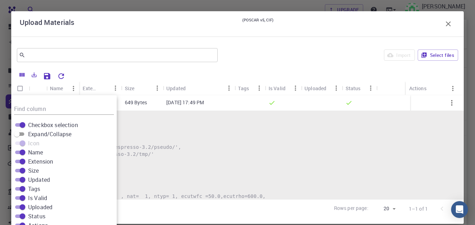
click at [248, 67] on div "​ Import Select files" at bounding box center [237, 55] width 452 height 25
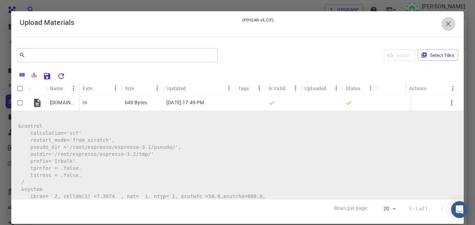
click at [446, 24] on icon "button" at bounding box center [448, 23] width 5 height 5
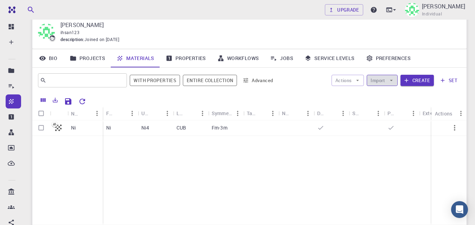
click at [385, 82] on button "Import" at bounding box center [382, 80] width 31 height 11
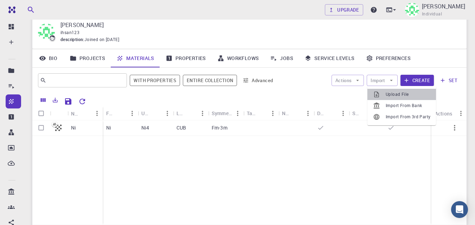
click at [394, 94] on span "Upload File" at bounding box center [408, 94] width 45 height 7
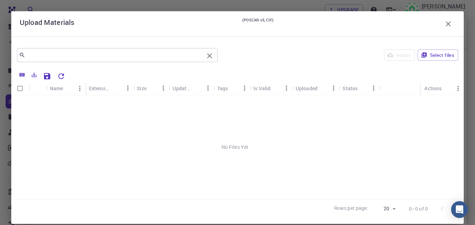
click at [31, 57] on input "text" at bounding box center [114, 55] width 179 height 10
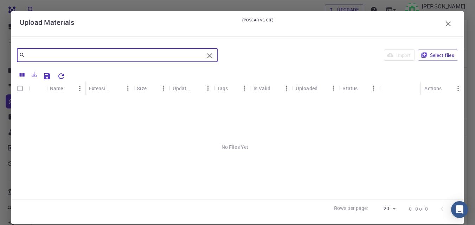
click at [53, 54] on input "text" at bounding box center [114, 55] width 179 height 10
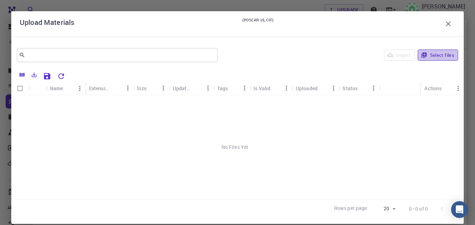
click at [441, 56] on button "Select files" at bounding box center [437, 55] width 40 height 11
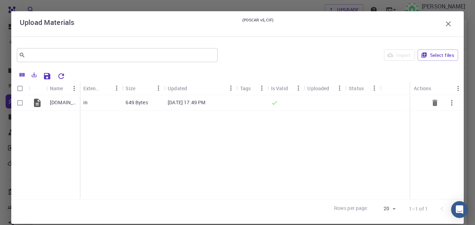
click at [451, 103] on icon "button" at bounding box center [451, 103] width 1 height 6
click at [344, 61] on div at bounding box center [237, 112] width 475 height 225
click at [18, 103] on input "Select row" at bounding box center [19, 102] width 13 height 13
checkbox input "true"
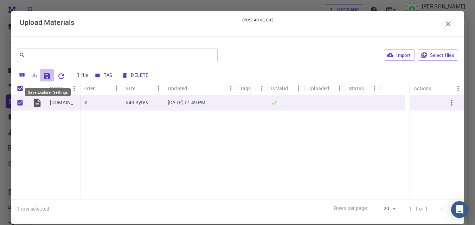
click at [44, 74] on icon "Save Explorer Settings" at bounding box center [47, 76] width 8 height 8
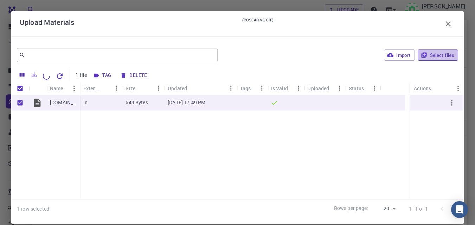
click at [428, 53] on button "Select files" at bounding box center [437, 55] width 40 height 11
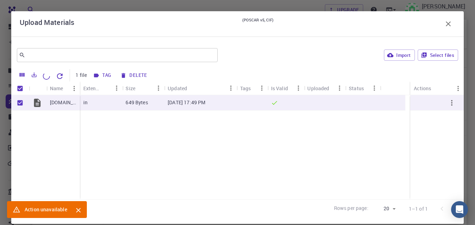
click at [78, 209] on icon "Close" at bounding box center [79, 211] width 8 height 8
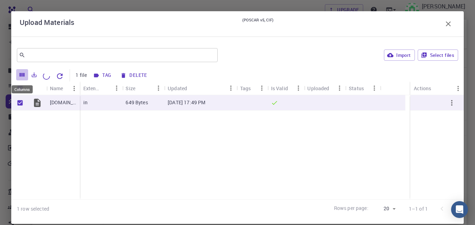
click at [23, 75] on icon "Columns" at bounding box center [22, 75] width 6 height 6
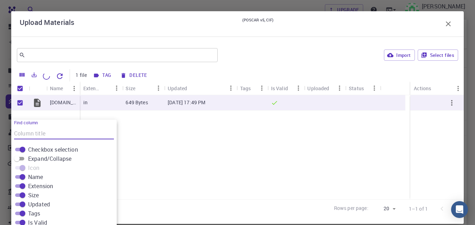
scroll to position [49, 0]
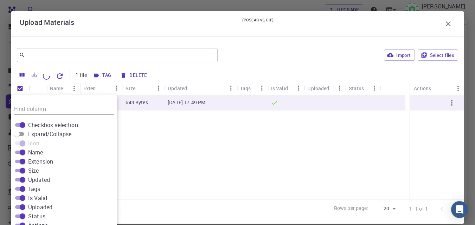
click at [178, 151] on div "Ir.in in 649 Bytes Jun 18, 2011, 17:49 PM" at bounding box center [237, 147] width 452 height 104
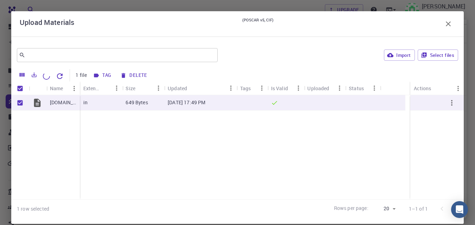
click at [88, 22] on div "Upload Materials (POSCAR v5, CIF)" at bounding box center [237, 24] width 435 height 14
drag, startPoint x: 430, startPoint y: 34, endPoint x: 142, endPoint y: 91, distance: 294.4
drag, startPoint x: 142, startPoint y: 91, endPoint x: 422, endPoint y: 19, distance: 289.8
click at [422, 19] on div "Upload Materials (POSCAR v5, CIF)" at bounding box center [237, 24] width 435 height 14
drag, startPoint x: 350, startPoint y: 17, endPoint x: 365, endPoint y: 6, distance: 19.1
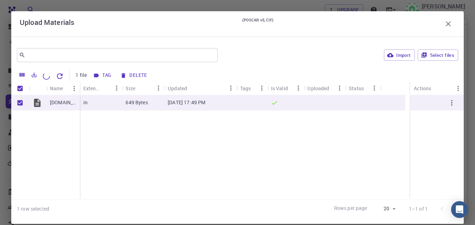
click at [365, 6] on div "Upload Materials (POSCAR v5, CIF) ​ Import Select files 1 file Tag Delete Name …" at bounding box center [237, 112] width 475 height 225
click at [446, 23] on icon "button" at bounding box center [448, 23] width 5 height 5
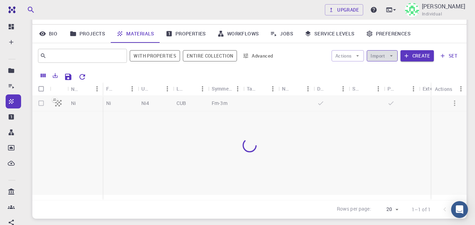
click at [384, 56] on button "Import" at bounding box center [382, 55] width 31 height 11
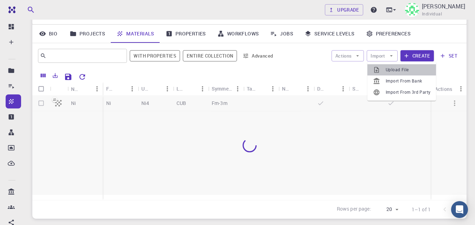
click at [391, 70] on span "Upload File" at bounding box center [408, 69] width 45 height 7
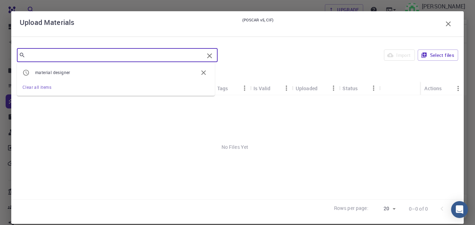
click at [46, 57] on input "text" at bounding box center [114, 55] width 179 height 10
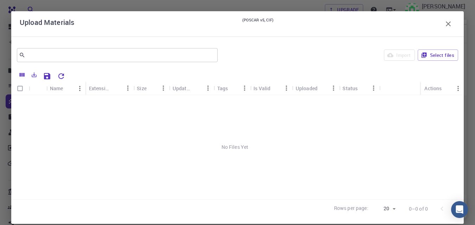
click at [328, 59] on div "Import Select files" at bounding box center [339, 55] width 238 height 17
click at [436, 56] on button "Select files" at bounding box center [437, 55] width 40 height 11
click at [444, 23] on icon "button" at bounding box center [448, 24] width 8 height 8
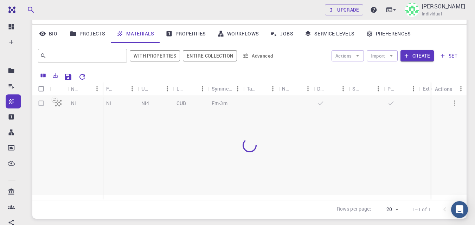
click at [443, 23] on div "Ihsan Ateya Erikat ihsan123 description : Joined on Oct 6, 2025" at bounding box center [249, 8] width 434 height 34
click at [259, 56] on button "Advanced" at bounding box center [258, 55] width 37 height 11
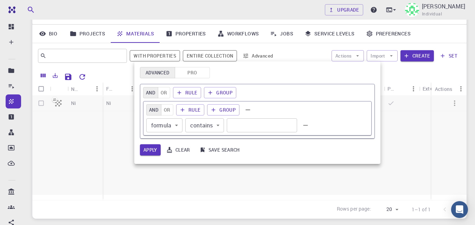
click at [115, 128] on div at bounding box center [237, 112] width 475 height 225
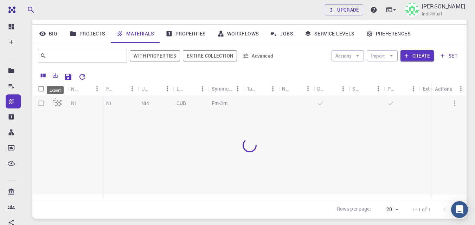
click at [54, 75] on icon "Export" at bounding box center [55, 75] width 6 height 6
click at [147, 75] on div at bounding box center [275, 76] width 372 height 12
click at [453, 56] on button "set" at bounding box center [448, 55] width 24 height 11
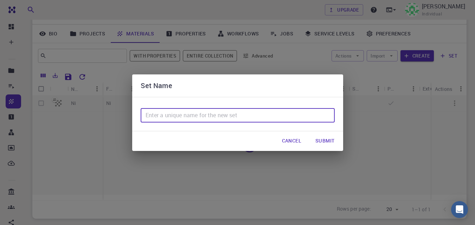
click at [162, 112] on input "text" at bounding box center [238, 116] width 194 height 14
type input "Ir"
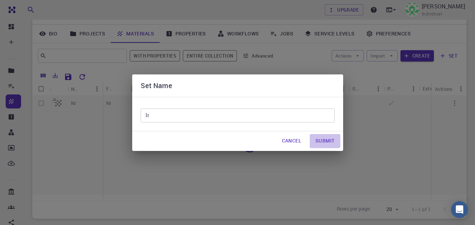
click at [321, 140] on button "Submit" at bounding box center [325, 141] width 30 height 14
click at [362, 137] on div "Set Name Ir ​ Cancel Submit" at bounding box center [237, 112] width 475 height 225
click at [290, 143] on button "Cancel" at bounding box center [291, 141] width 31 height 14
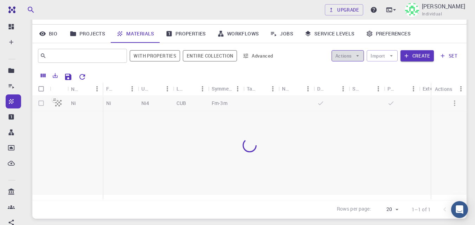
click at [358, 57] on icon "button" at bounding box center [357, 56] width 6 height 6
click at [357, 70] on span "Create Job" at bounding box center [361, 69] width 22 height 7
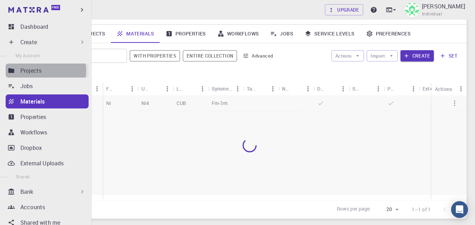
click at [39, 71] on p "Projects" at bounding box center [30, 70] width 21 height 8
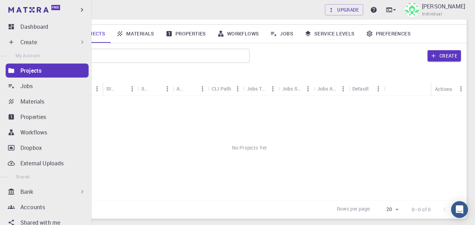
click at [39, 42] on div "Create" at bounding box center [52, 42] width 65 height 8
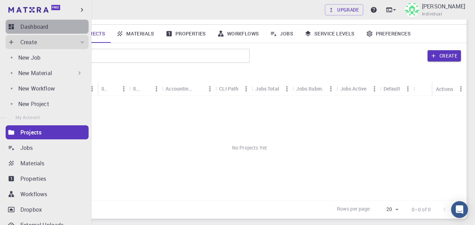
click at [48, 29] on div "Dashboard" at bounding box center [54, 26] width 68 height 8
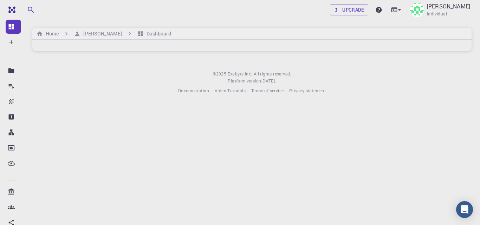
click at [135, 15] on div "Upgrade Ihsan Ateya Erikat Individual" at bounding box center [252, 10] width 456 height 18
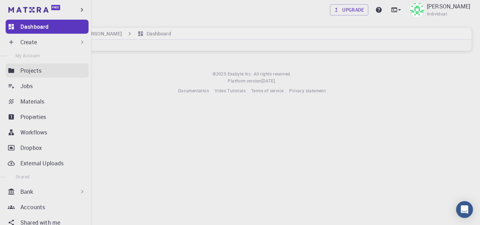
click at [28, 70] on p "Projects" at bounding box center [30, 70] width 21 height 8
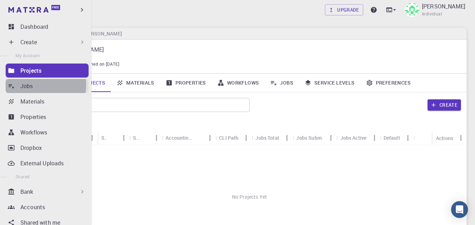
click at [22, 85] on p "Jobs" at bounding box center [26, 86] width 13 height 8
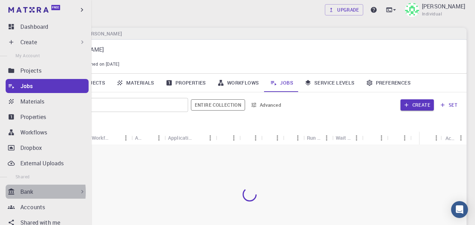
click at [18, 192] on div "Bank" at bounding box center [47, 192] width 83 height 14
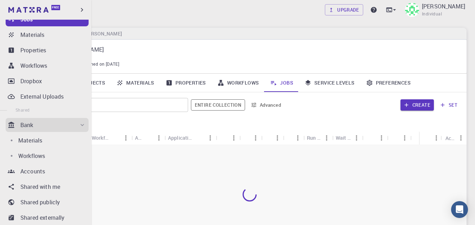
scroll to position [70, 0]
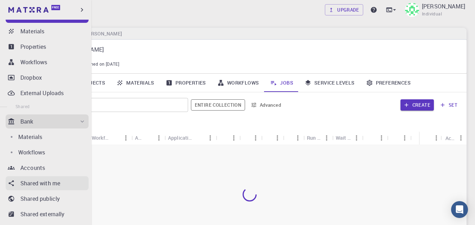
click at [43, 185] on p "Shared with me" at bounding box center [40, 183] width 40 height 8
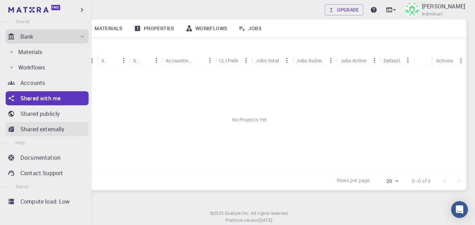
scroll to position [156, 0]
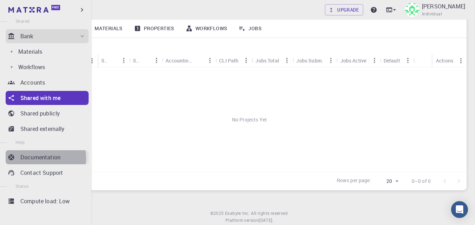
click at [38, 158] on p "Documentation" at bounding box center [40, 157] width 40 height 8
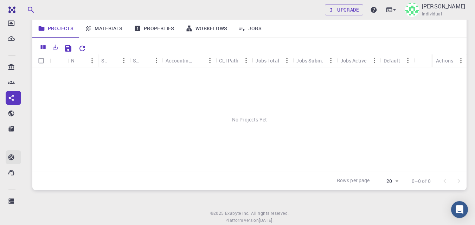
scroll to position [125, 0]
click at [120, 28] on link "Materials" at bounding box center [103, 28] width 49 height 18
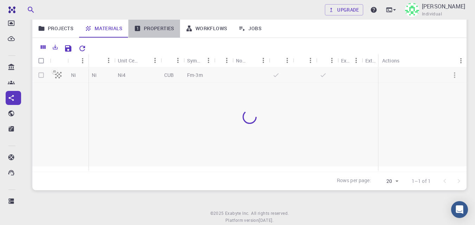
click at [152, 28] on link "Properties" at bounding box center [154, 28] width 52 height 18
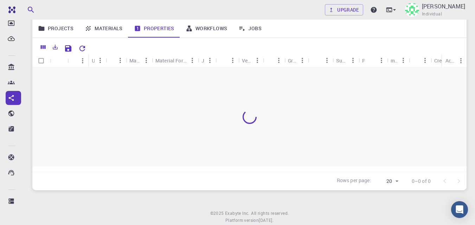
drag, startPoint x: 291, startPoint y: 45, endPoint x: 288, endPoint y: 48, distance: 4.0
drag, startPoint x: 288, startPoint y: 48, endPoint x: 324, endPoint y: 30, distance: 40.2
click at [324, 30] on div "Projects Materials Properties Workflows Jobs" at bounding box center [249, 28] width 434 height 18
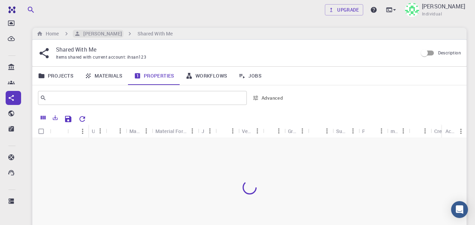
click at [94, 33] on h6 "[PERSON_NAME]" at bounding box center [100, 34] width 41 height 8
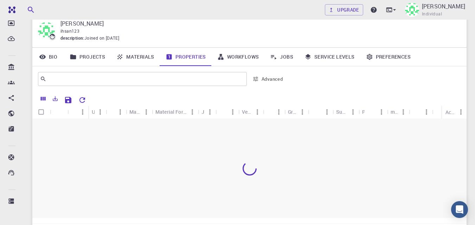
scroll to position [15, 0]
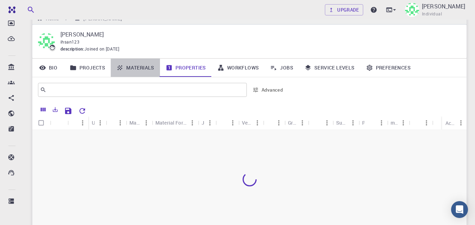
click at [139, 69] on link "Materials" at bounding box center [135, 68] width 49 height 18
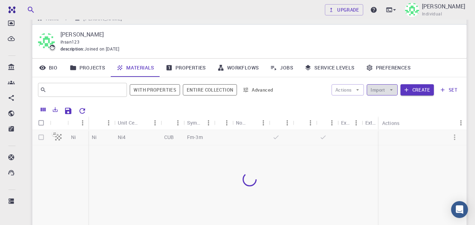
click at [381, 91] on button "Import" at bounding box center [382, 89] width 31 height 11
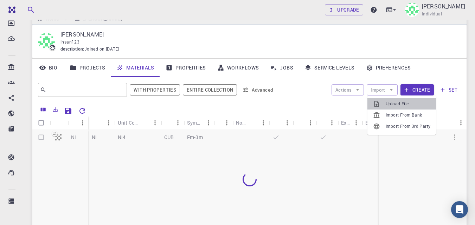
click at [388, 106] on span "Upload File" at bounding box center [408, 104] width 45 height 7
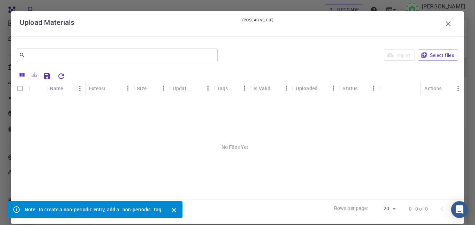
scroll to position [92, 0]
click at [67, 54] on input "text" at bounding box center [114, 55] width 179 height 10
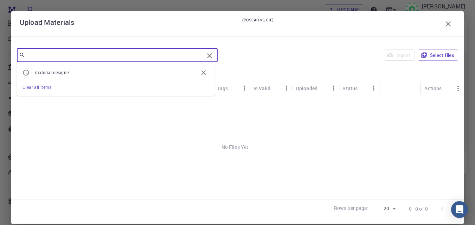
click at [203, 73] on icon "button" at bounding box center [203, 73] width 5 height 5
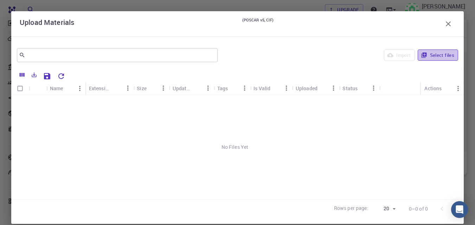
click at [426, 56] on button "Select files" at bounding box center [437, 55] width 40 height 11
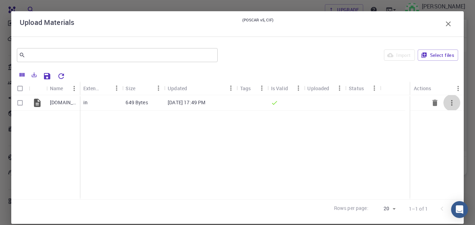
click at [447, 101] on icon "button" at bounding box center [451, 103] width 8 height 8
click at [358, 153] on div at bounding box center [237, 112] width 475 height 225
click at [48, 76] on icon "Save Explorer Settings" at bounding box center [47, 76] width 6 height 6
click at [23, 75] on icon "Columns" at bounding box center [22, 75] width 6 height 6
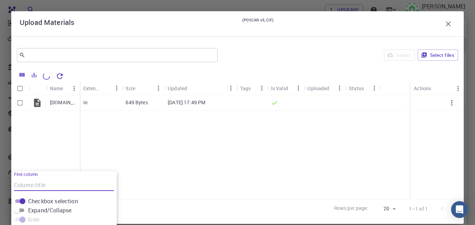
scroll to position [10, 0]
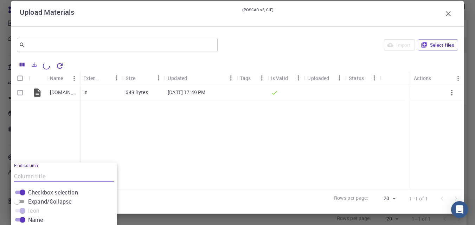
click at [138, 178] on div "Ir.in in 649 Bytes Jun 18, 2011, 17:49 PM" at bounding box center [237, 137] width 452 height 104
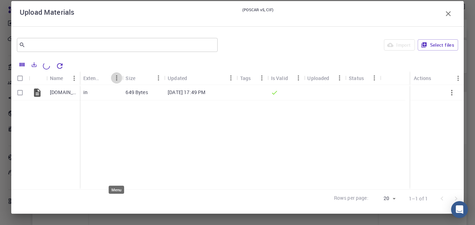
click at [117, 79] on icon "Menu" at bounding box center [116, 78] width 8 height 8
click at [129, 78] on div "Size" at bounding box center [130, 78] width 10 height 14
click at [245, 79] on div "Tags" at bounding box center [245, 78] width 11 height 14
click at [261, 78] on icon "Menu" at bounding box center [262, 78] width 8 height 8
drag, startPoint x: 271, startPoint y: 81, endPoint x: 243, endPoint y: 114, distance: 43.6
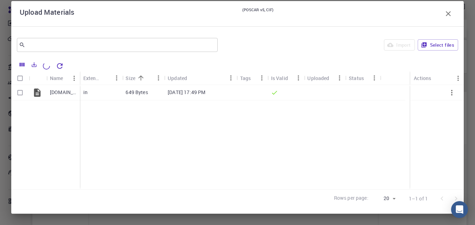
click at [243, 114] on div "Ir.in in 649 Bytes Jun 18, 2011, 17:49 PM" at bounding box center [237, 137] width 452 height 104
click at [315, 79] on div "Uploaded" at bounding box center [318, 78] width 22 height 14
click at [340, 79] on icon "Menu" at bounding box center [339, 78] width 1 height 5
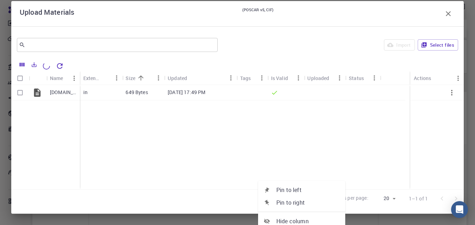
click at [389, 199] on body "Free Dashboard Create New Job New Material Create Material Upload File Import f…" at bounding box center [237, 161] width 475 height 323
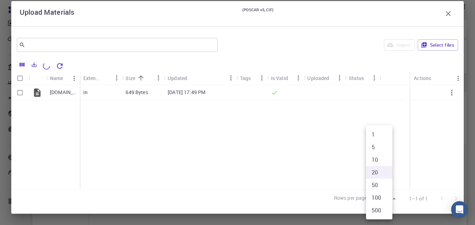
click at [324, 162] on div at bounding box center [237, 112] width 475 height 225
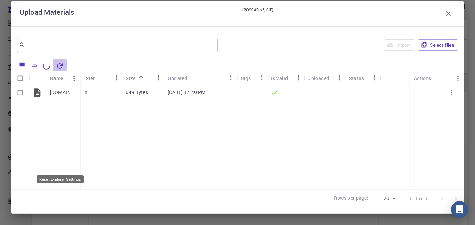
click at [60, 66] on icon "Reset Explorer Settings" at bounding box center [60, 66] width 8 height 8
click at [274, 79] on div "Is Valid" at bounding box center [279, 78] width 17 height 14
click at [298, 79] on icon "Menu" at bounding box center [298, 78] width 8 height 8
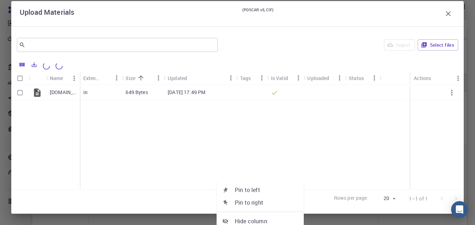
click at [286, 55] on div "​ Import Select files" at bounding box center [237, 44] width 452 height 25
